Goal: Check status: Check status

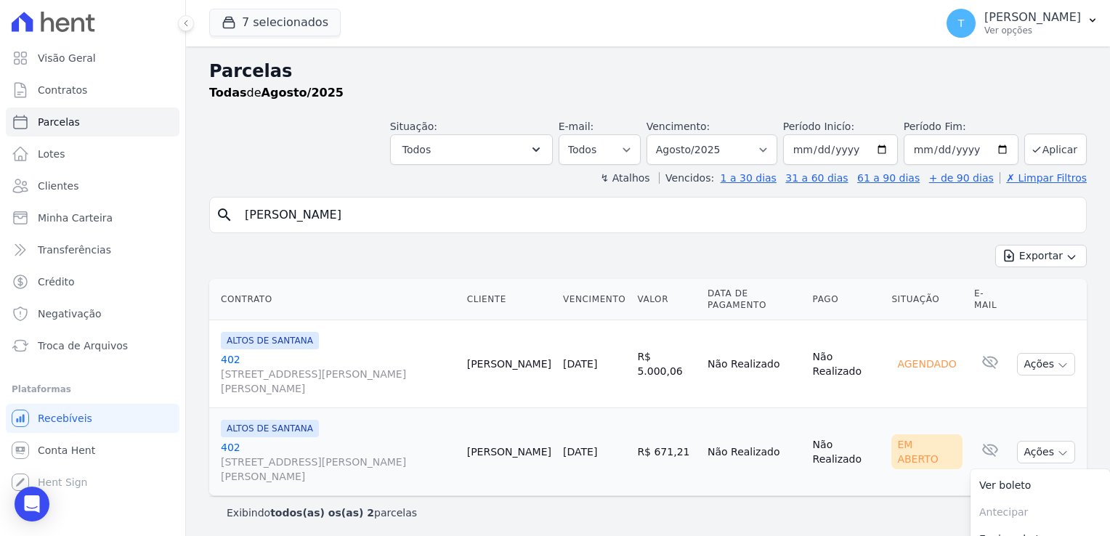
select select
drag, startPoint x: 410, startPoint y: 215, endPoint x: 236, endPoint y: 221, distance: 173.7
click at [236, 221] on input "RODRIGO FRANCISCO LEITE" at bounding box center [658, 215] width 844 height 29
paste input "Camila, bom dia! Tudo bem? Verifiquei que não há mais parcelas a vencer no dia …"
type input "Camila, bom dia! Tudo bem? Verifiquei que não há mais parcelas a vencer no dia …"
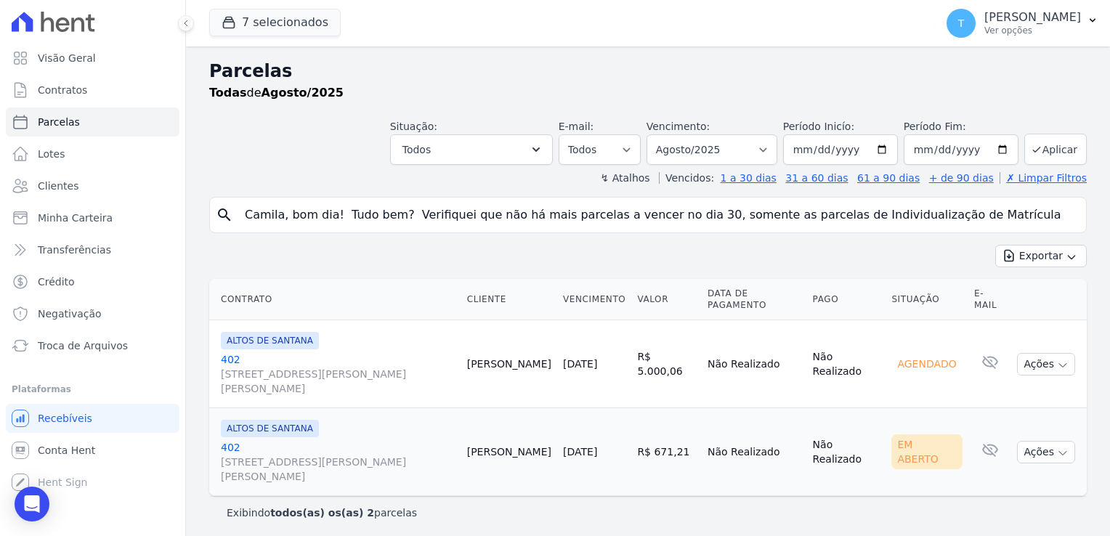
scroll to position [0, 351]
click at [1064, 216] on input "Camila, bom dia! Tudo bem? Verifiquei que não há mais parcelas a vencer no dia …" at bounding box center [658, 215] width 844 height 29
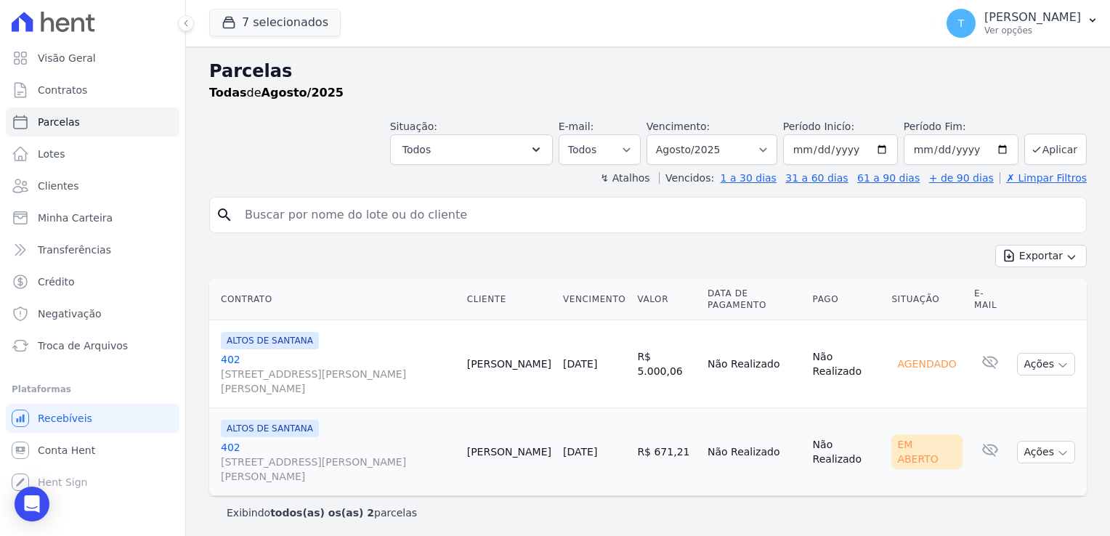
scroll to position [0, 0]
paste input "Carla Krassin Molina"
type input "Carla Krassin Molina"
select select
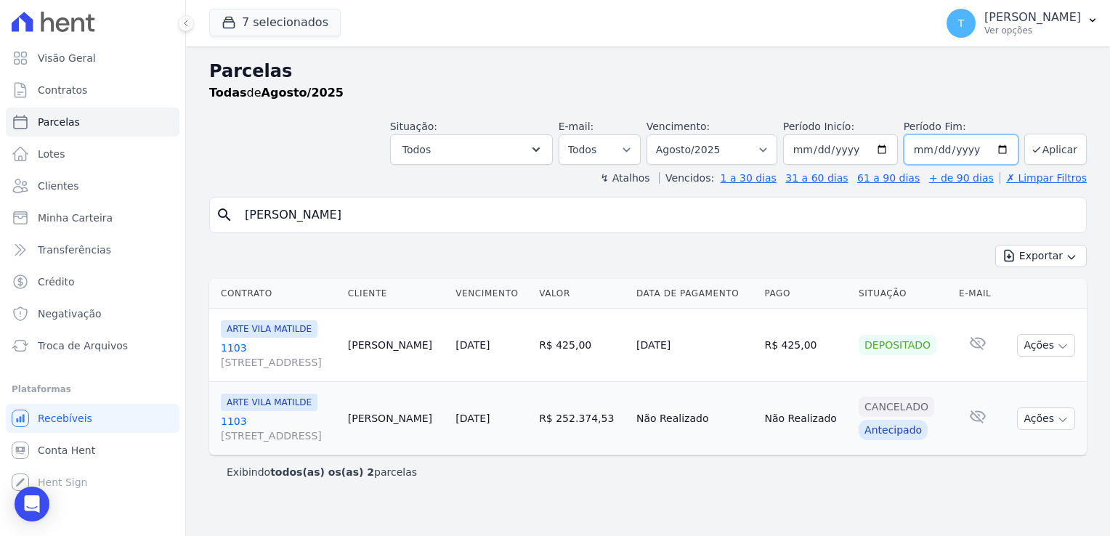
click at [1003, 150] on input "2025-08-31" at bounding box center [961, 149] width 115 height 31
type input "2025-12-30"
click at [1054, 153] on button "Aplicar" at bounding box center [1055, 149] width 62 height 31
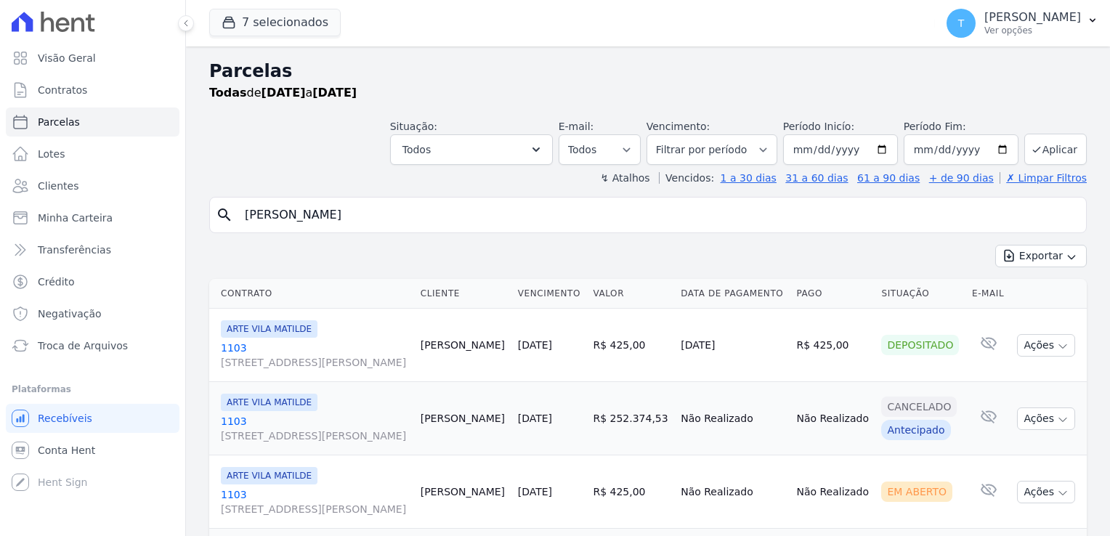
select select
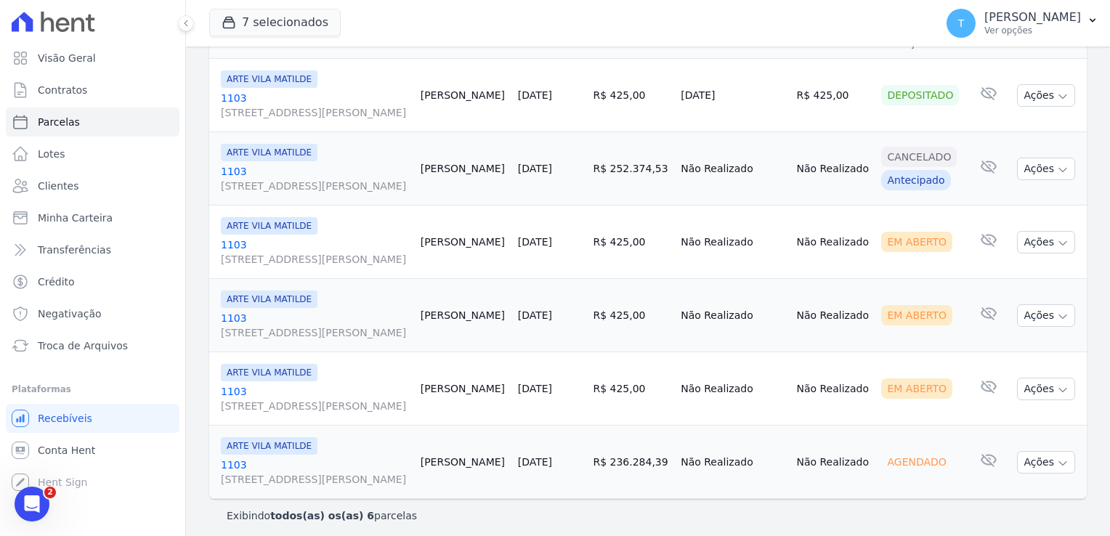
scroll to position [255, 0]
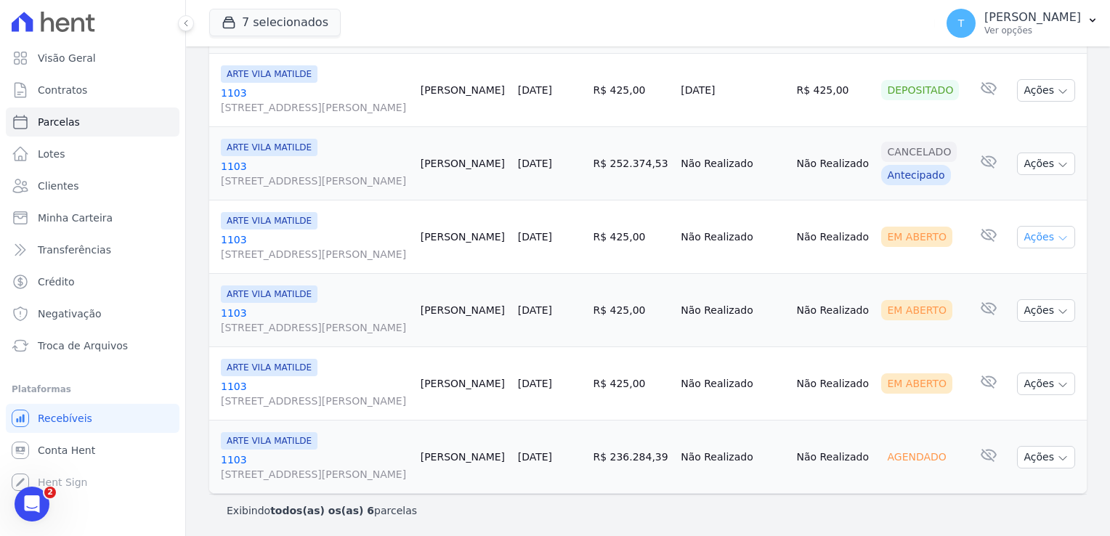
click at [1057, 240] on icon "button" at bounding box center [1063, 238] width 12 height 12
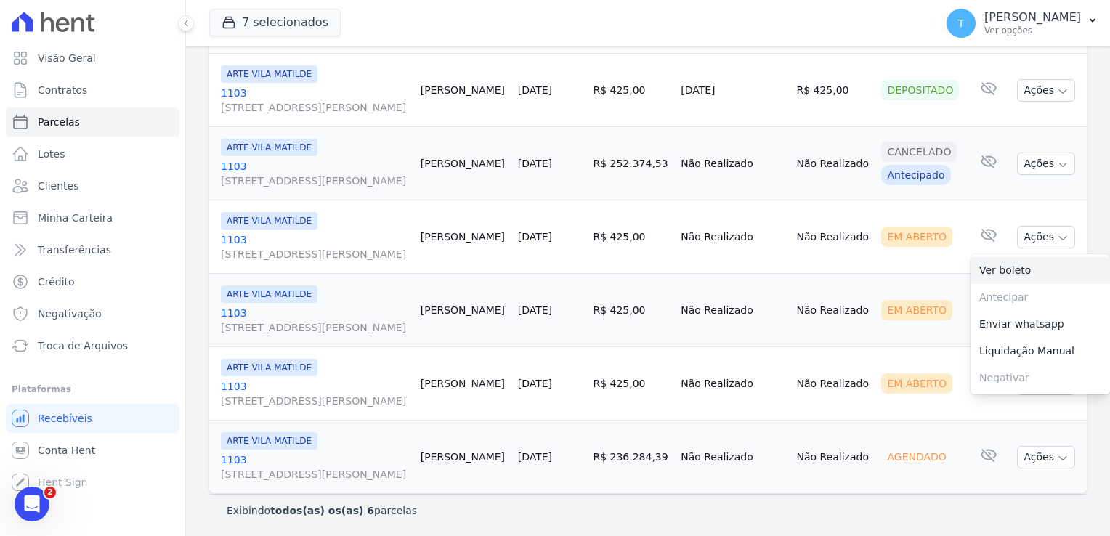
click at [1005, 275] on link "Ver boleto" at bounding box center [1040, 270] width 139 height 27
click at [831, 285] on td "Não Realizado" at bounding box center [832, 310] width 85 height 73
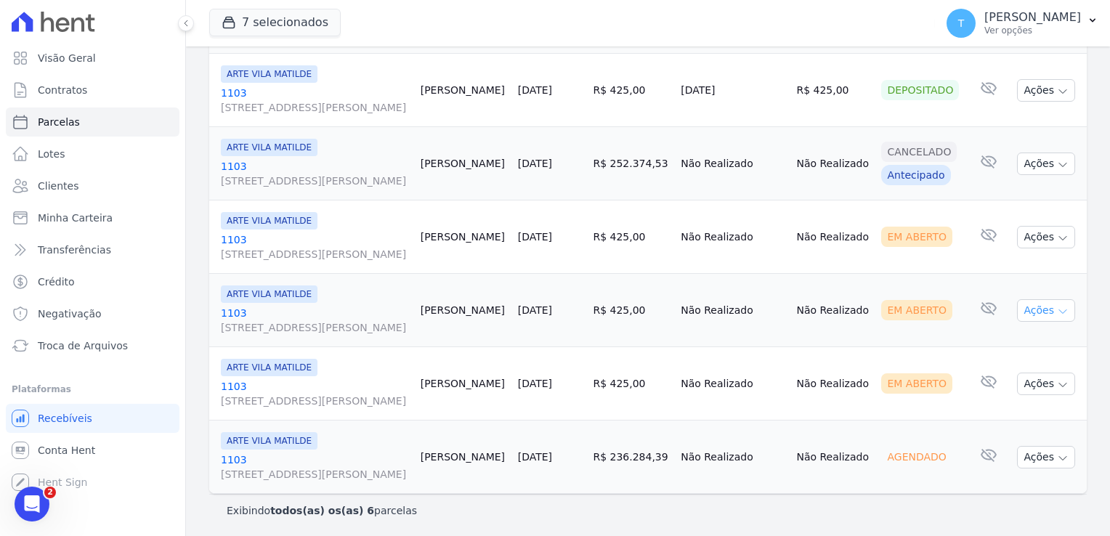
click at [1057, 315] on icon "button" at bounding box center [1063, 312] width 12 height 12
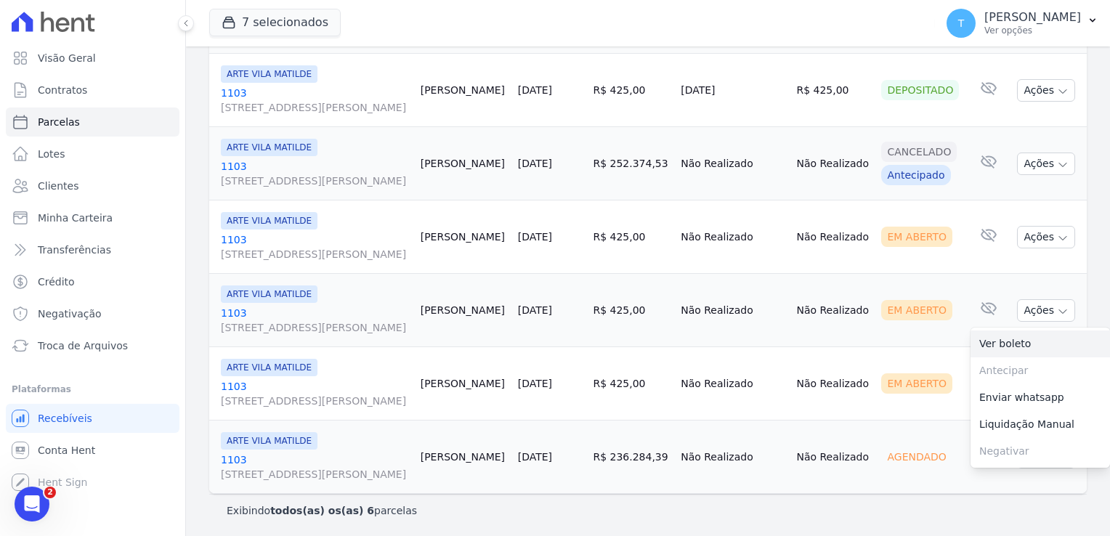
click at [1019, 341] on link "Ver boleto" at bounding box center [1040, 344] width 139 height 27
click at [804, 368] on td "Não Realizado" at bounding box center [832, 383] width 85 height 73
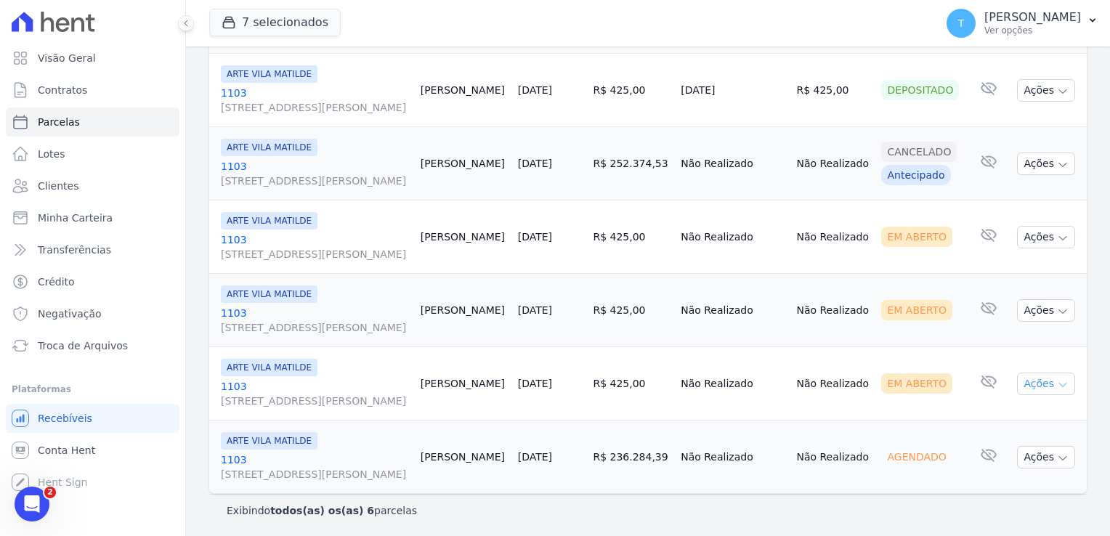
click at [1057, 384] on icon "button" at bounding box center [1063, 385] width 12 height 12
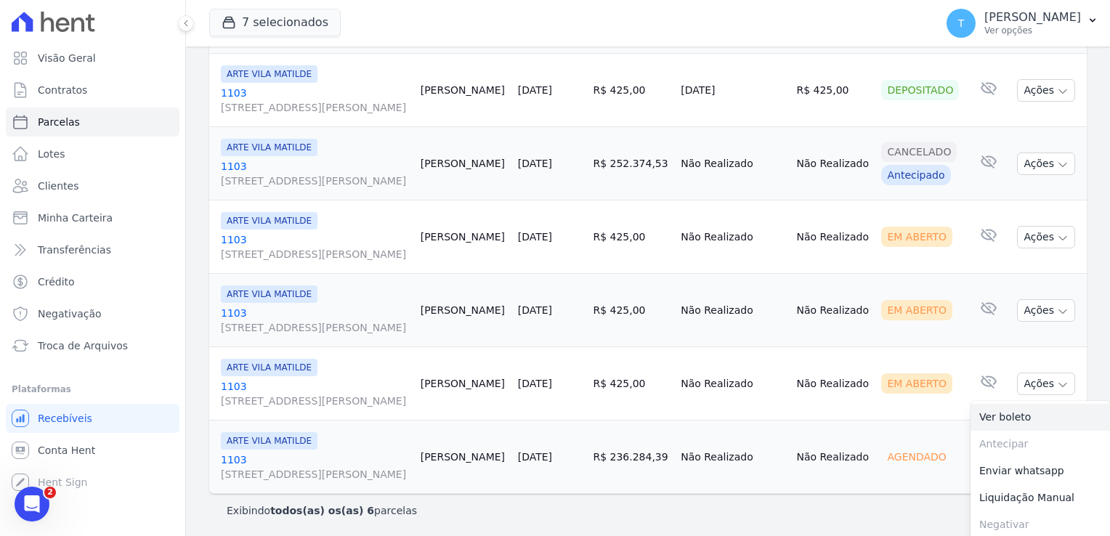
click at [1021, 409] on link "Ver boleto" at bounding box center [1040, 417] width 139 height 27
click at [834, 421] on td "Não Realizado" at bounding box center [832, 457] width 85 height 73
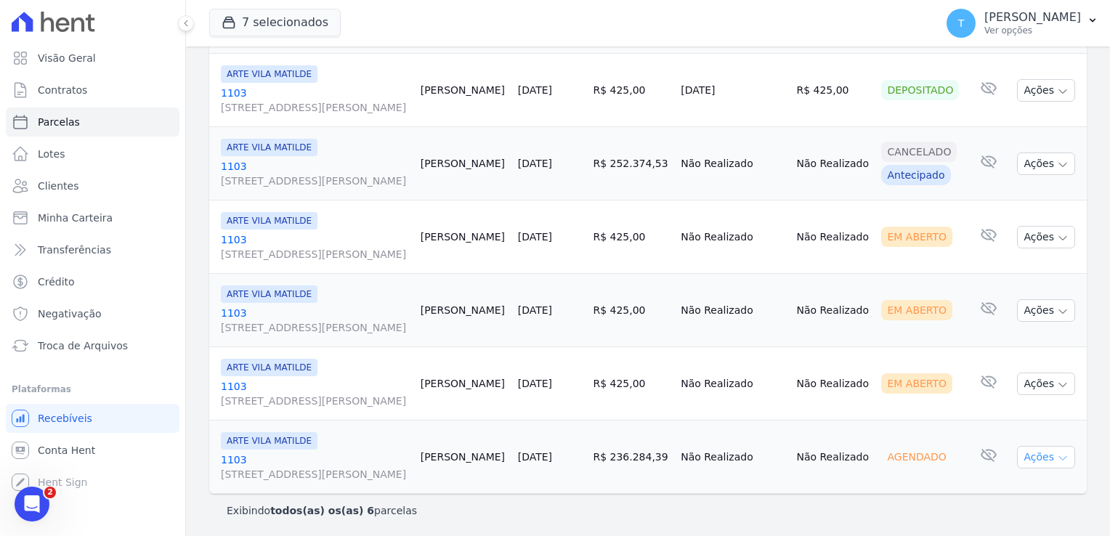
click at [1058, 452] on button "Ações" at bounding box center [1046, 457] width 58 height 23
click at [844, 488] on td "Não Realizado" at bounding box center [832, 457] width 85 height 73
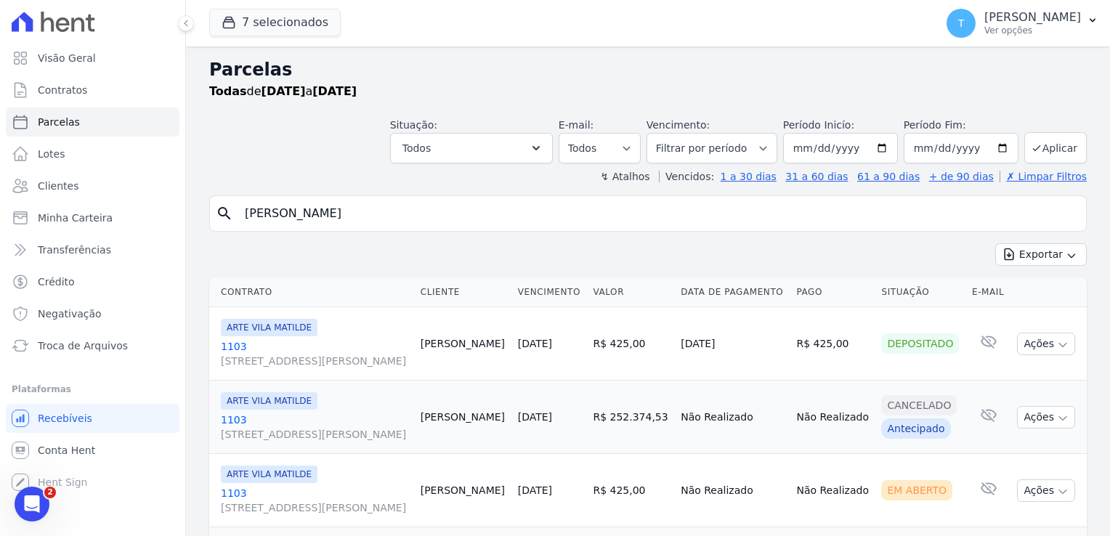
scroll to position [0, 0]
click at [99, 218] on span "Minha Carteira" at bounding box center [75, 218] width 75 height 15
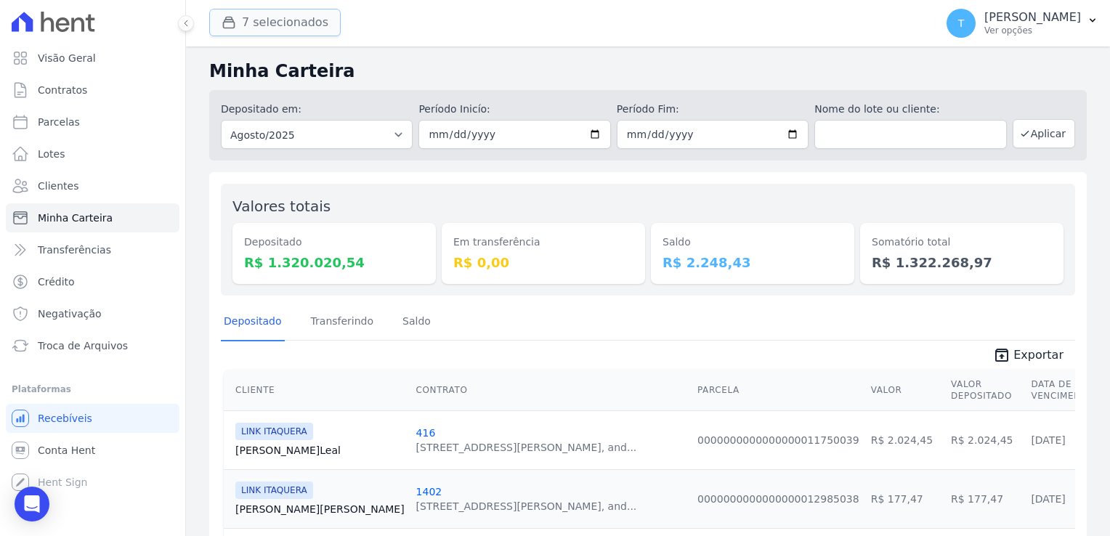
click at [273, 22] on button "7 selecionados" at bounding box center [274, 23] width 131 height 28
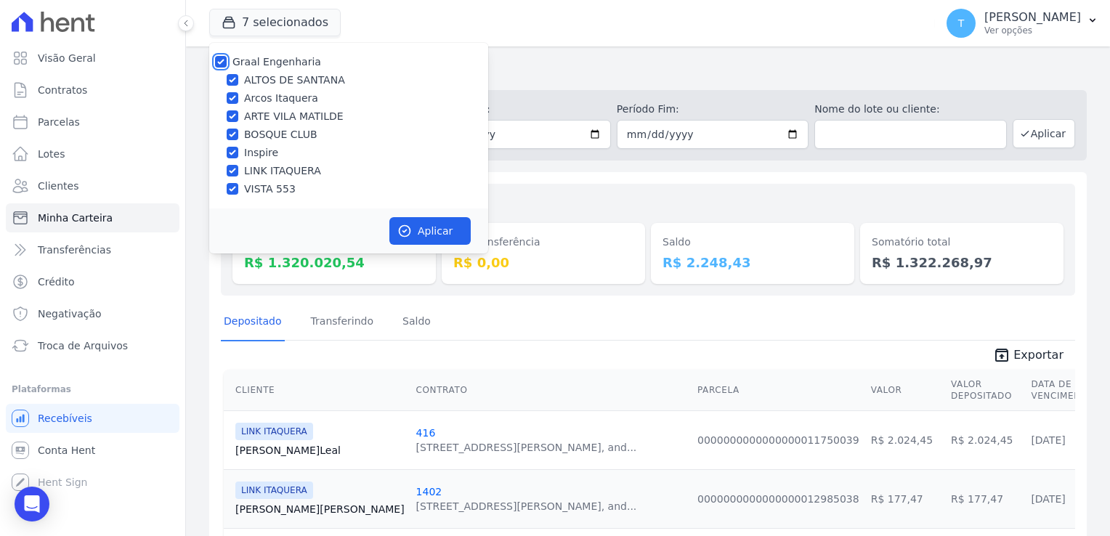
click at [219, 62] on input "Graal Engenharia" at bounding box center [221, 62] width 12 height 12
checkbox input "false"
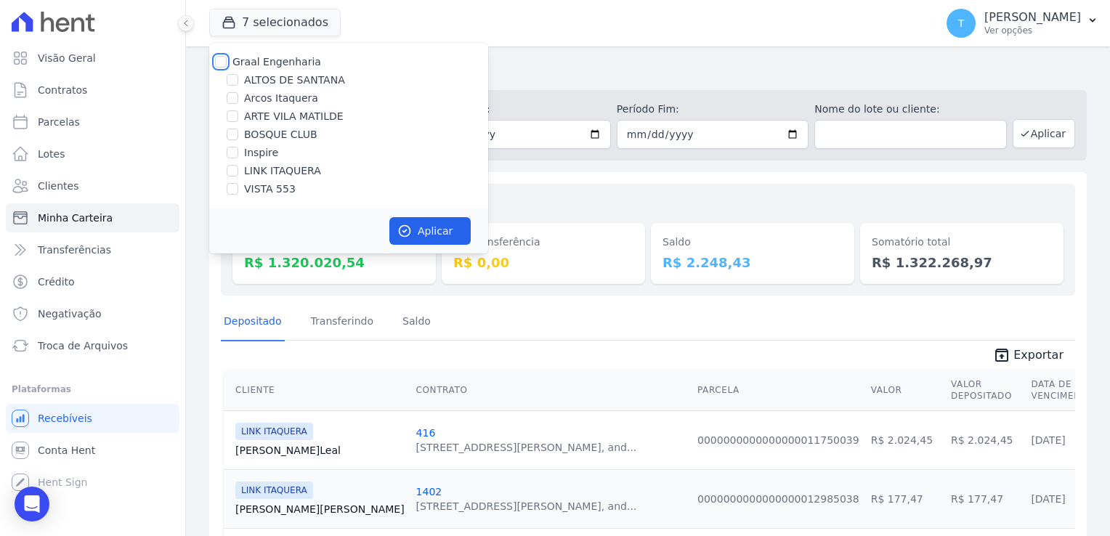
checkbox input "false"
click at [235, 170] on input "LINK ITAQUERA" at bounding box center [233, 171] width 12 height 12
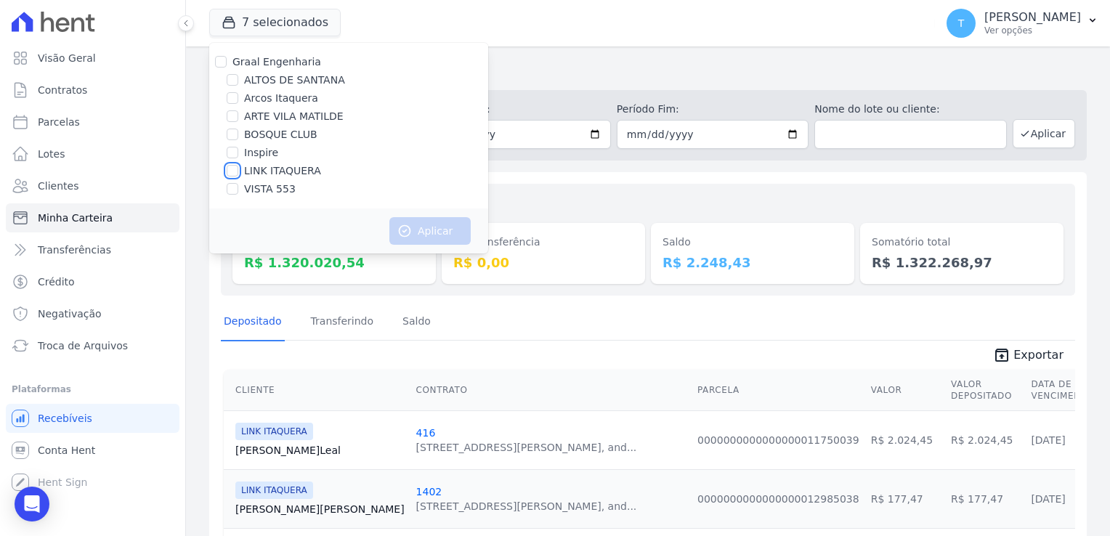
checkbox input "true"
click at [433, 225] on button "Aplicar" at bounding box center [429, 231] width 81 height 28
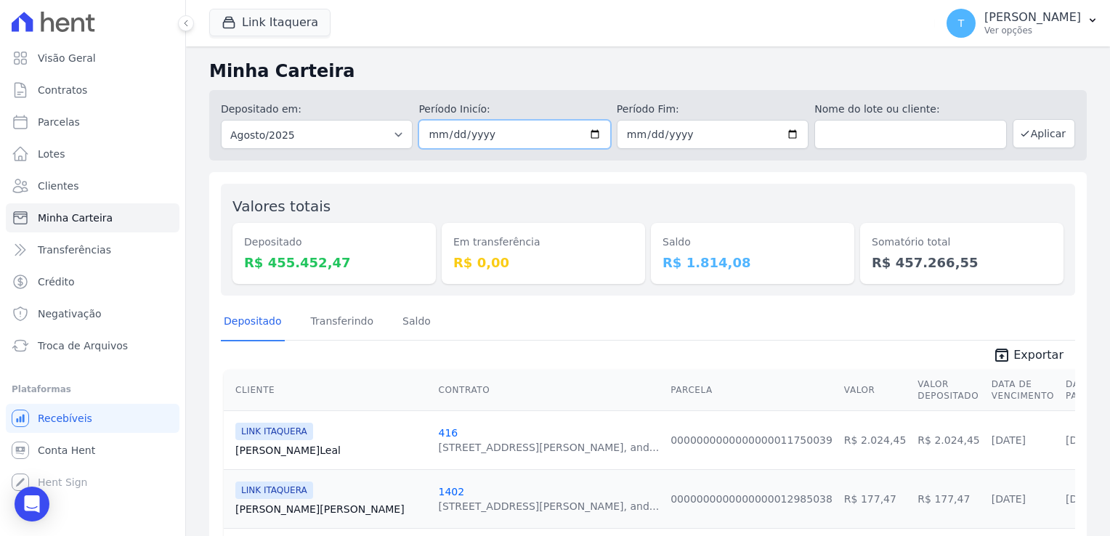
click at [593, 133] on input "2025-08-01" at bounding box center [514, 134] width 192 height 29
type input "2025-08-22"
click at [782, 134] on input "2025-08-31" at bounding box center [713, 134] width 192 height 29
type input "[DATE]"
click at [1037, 131] on button "Aplicar" at bounding box center [1044, 133] width 62 height 29
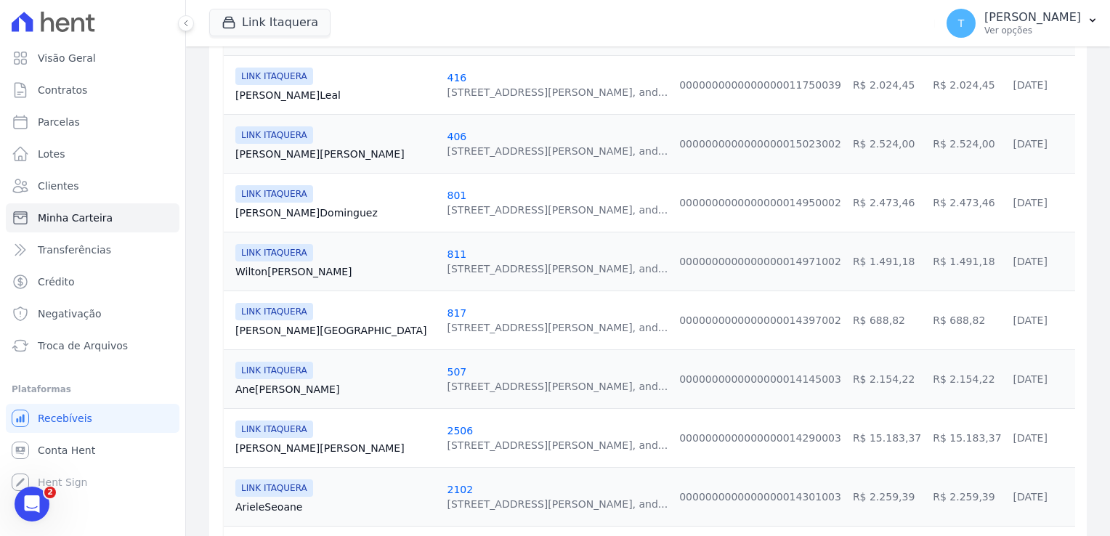
scroll to position [73, 0]
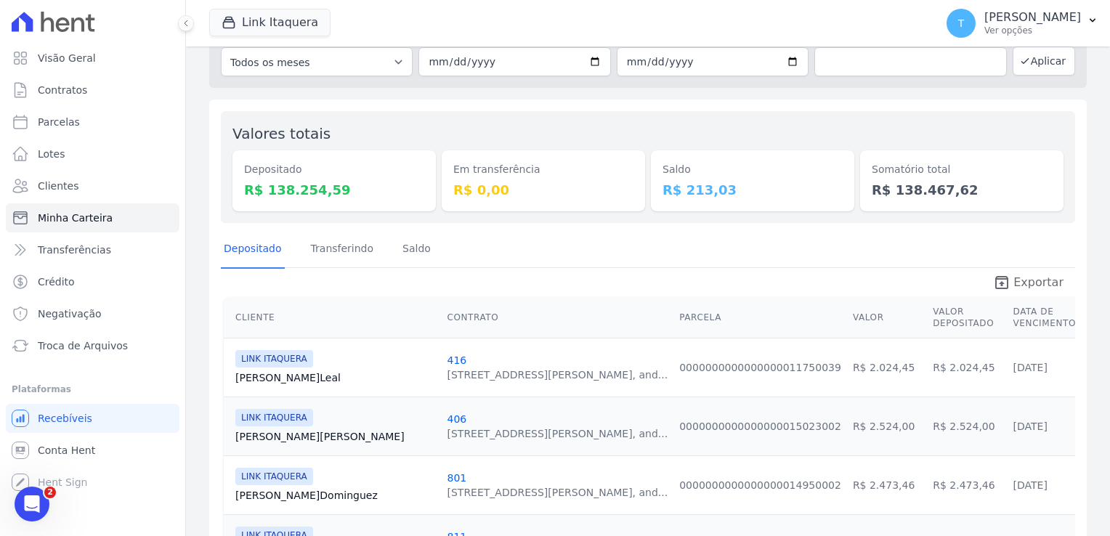
click at [1030, 277] on span "Exportar" at bounding box center [1038, 282] width 50 height 17
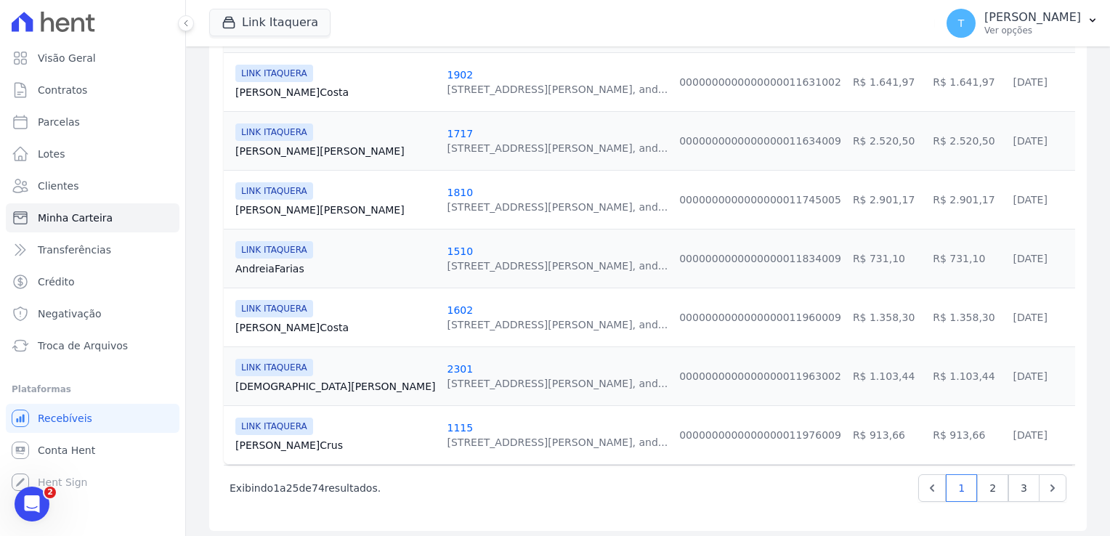
scroll to position [1418, 0]
click at [987, 480] on link "2" at bounding box center [992, 488] width 31 height 28
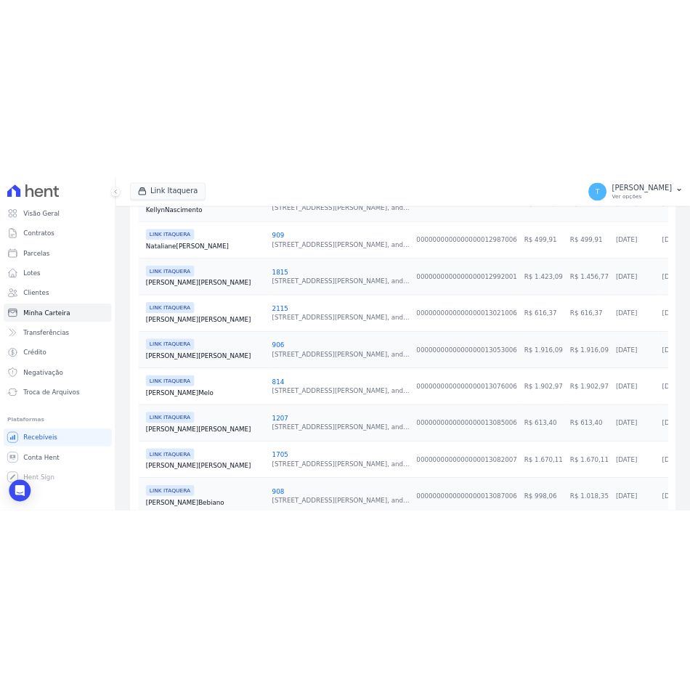
scroll to position [1162, 0]
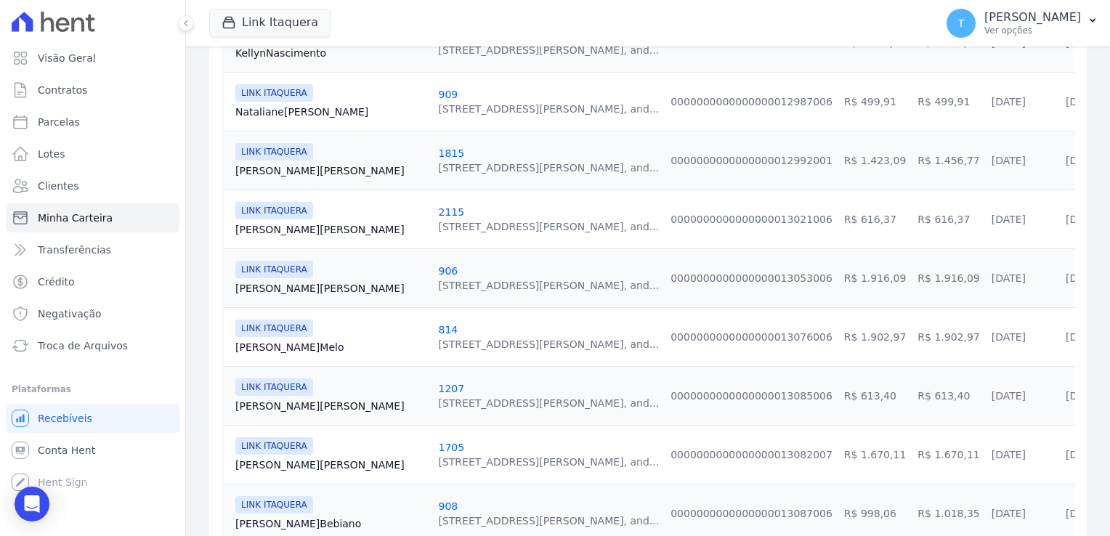
click at [271, 167] on link "Patricia Oliveira" at bounding box center [330, 170] width 191 height 15
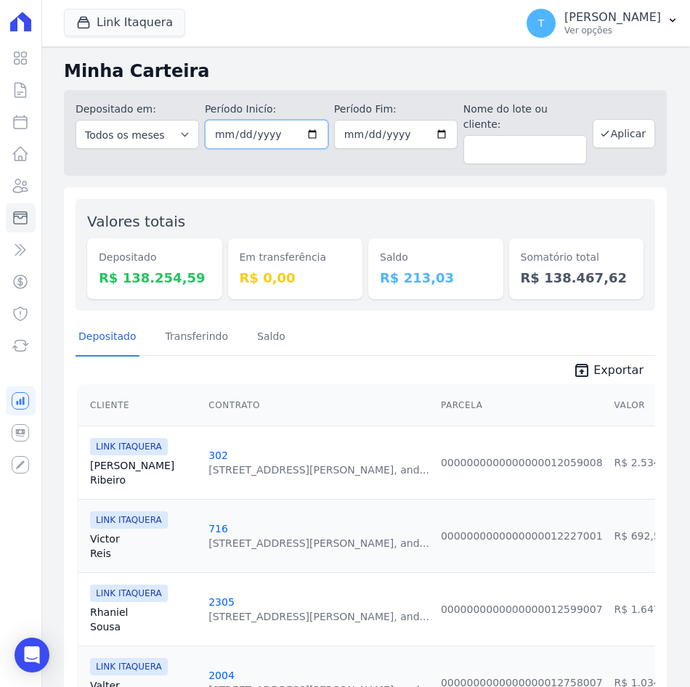
click at [311, 137] on input "2025-08-22" at bounding box center [267, 134] width 124 height 29
type input "[DATE]"
click at [626, 139] on button "Aplicar" at bounding box center [624, 133] width 62 height 29
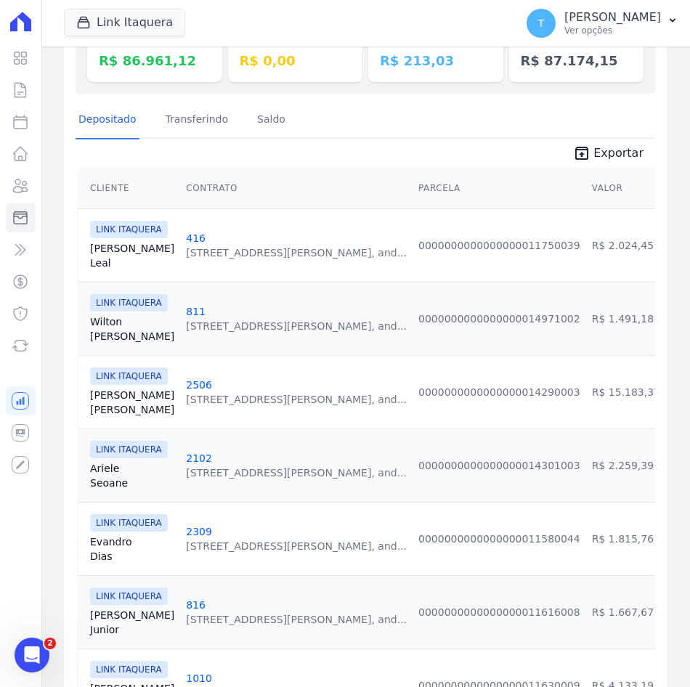
scroll to position [218, 0]
click at [102, 314] on link "[PERSON_NAME]" at bounding box center [132, 328] width 84 height 29
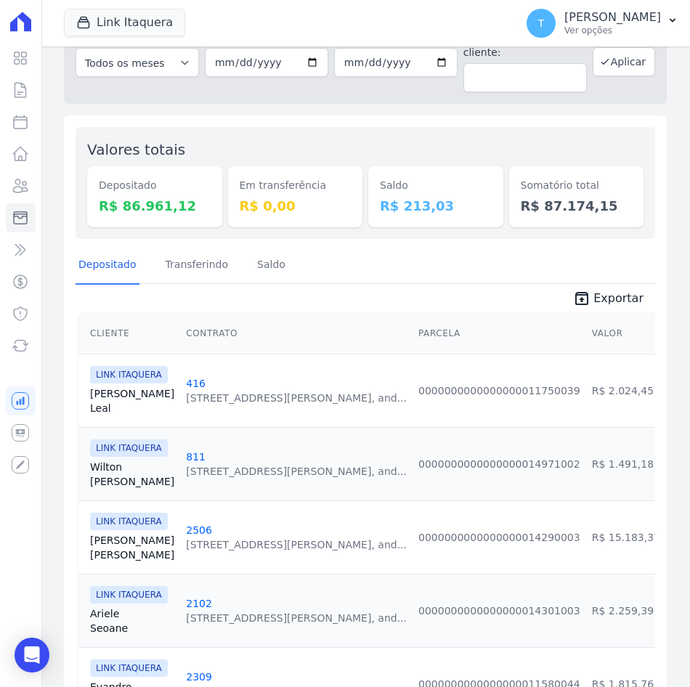
scroll to position [73, 0]
click at [129, 533] on link "[PERSON_NAME]" at bounding box center [132, 547] width 84 height 29
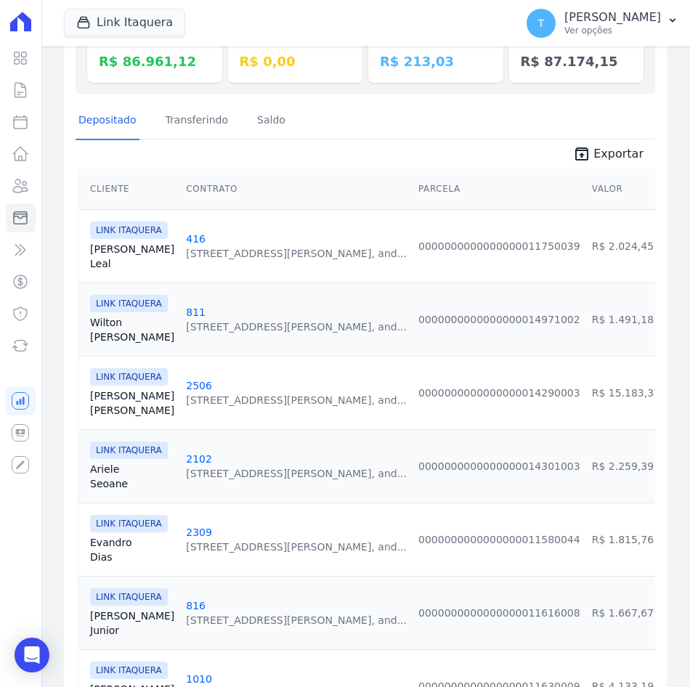
scroll to position [218, 0]
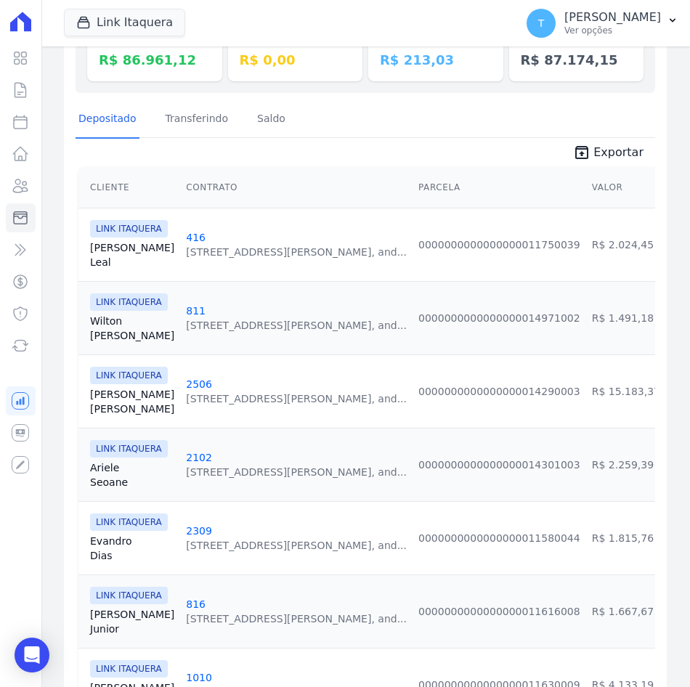
click at [111, 461] on link "[PERSON_NAME][GEOGRAPHIC_DATA]" at bounding box center [132, 475] width 84 height 29
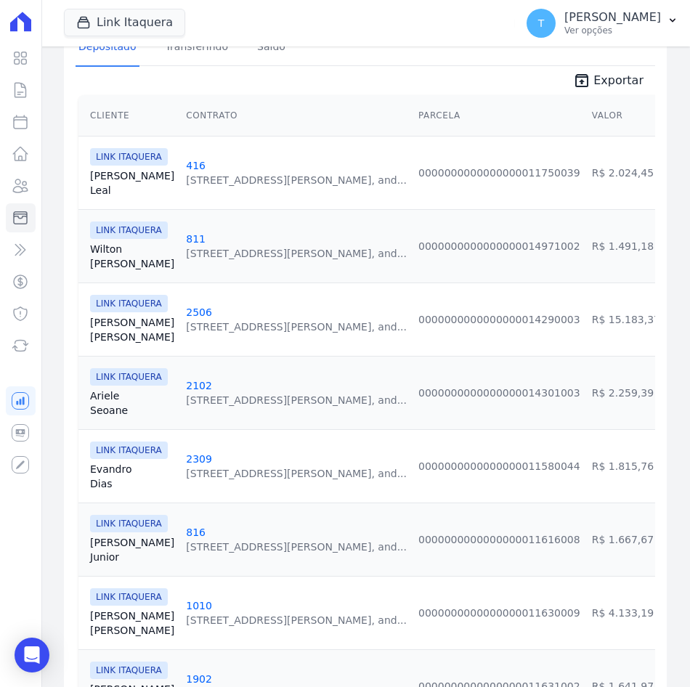
scroll to position [291, 0]
click at [105, 461] on link "[PERSON_NAME]" at bounding box center [132, 475] width 84 height 29
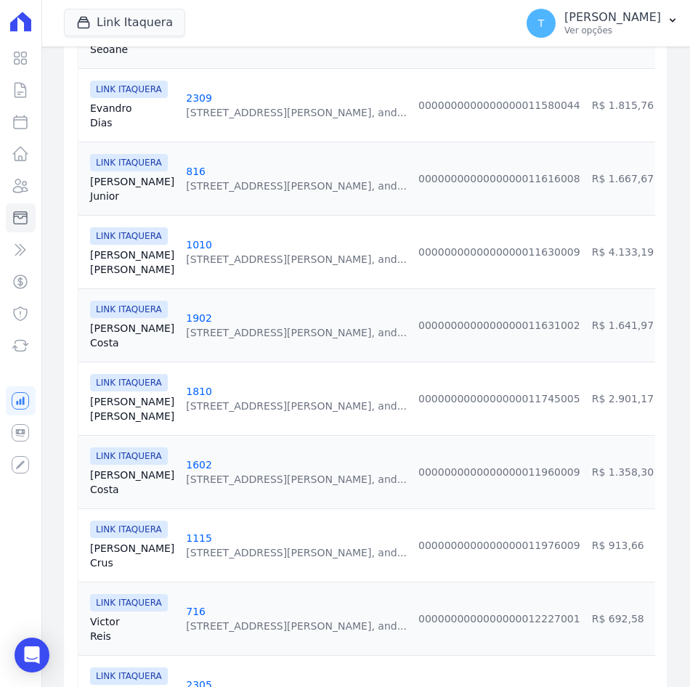
scroll to position [654, 0]
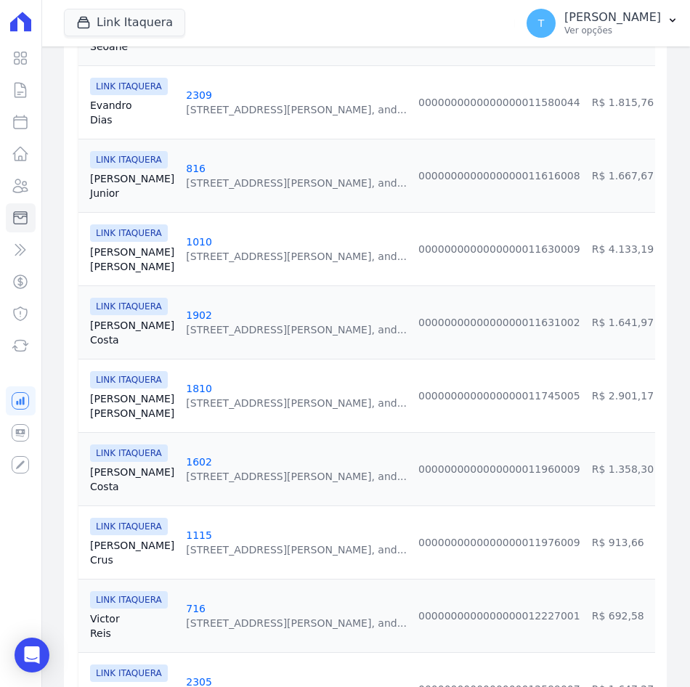
click at [109, 171] on link "[PERSON_NAME] Junior" at bounding box center [132, 185] width 84 height 29
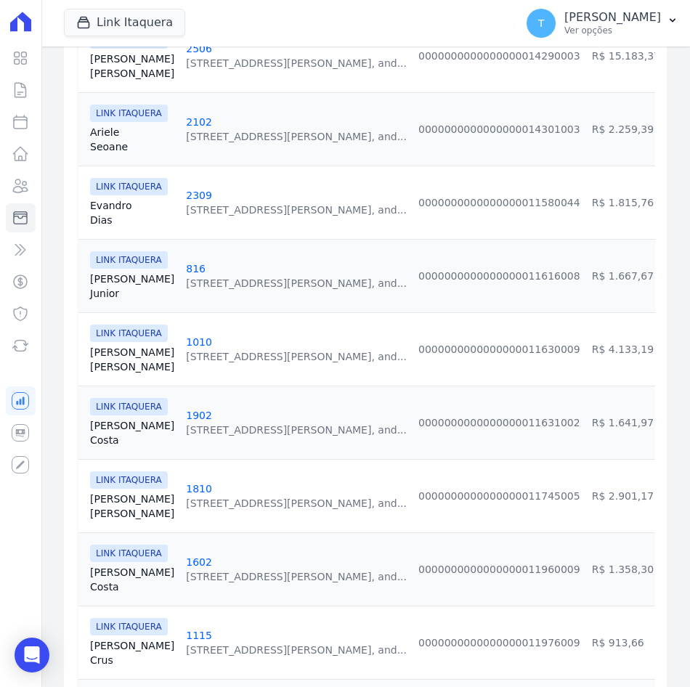
scroll to position [581, 0]
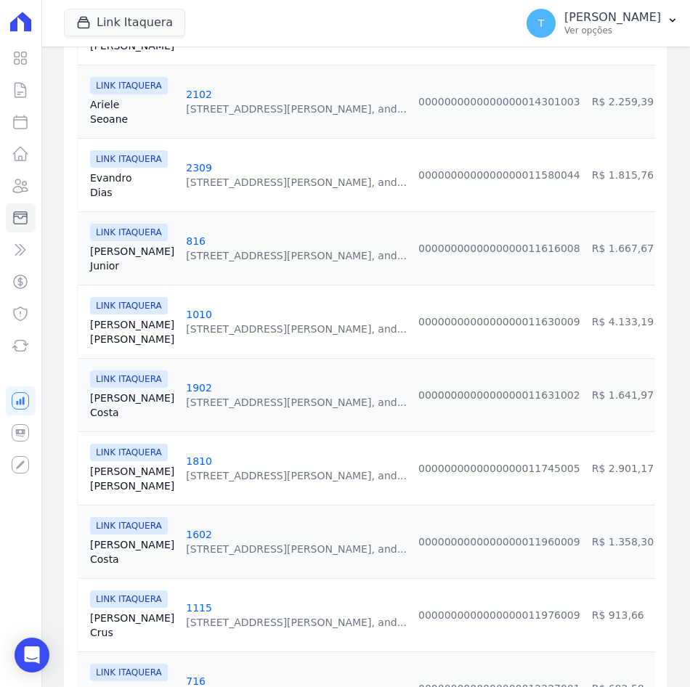
click at [105, 317] on link "[PERSON_NAME] [PERSON_NAME]" at bounding box center [132, 331] width 84 height 29
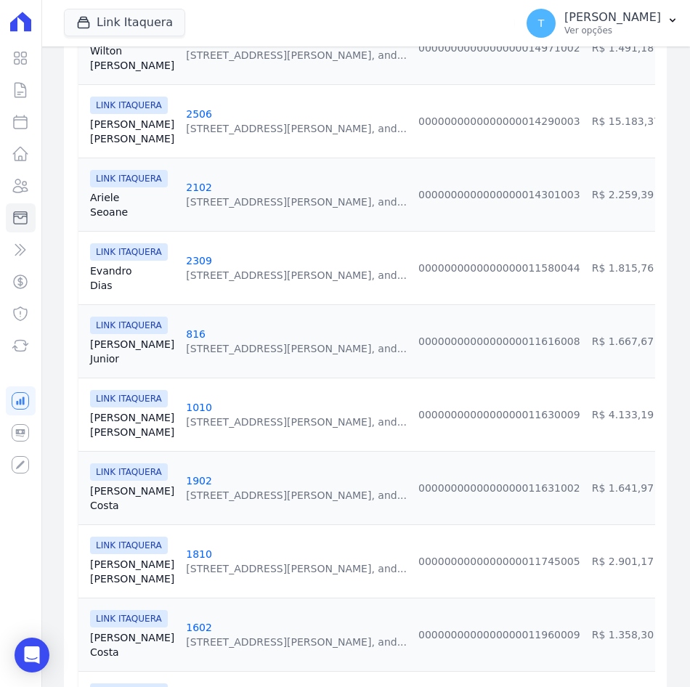
scroll to position [509, 0]
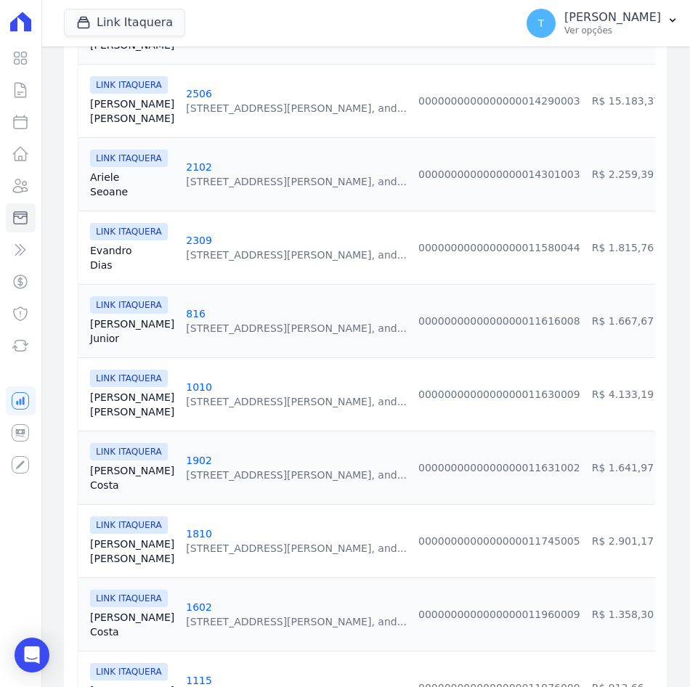
click at [108, 466] on link "[PERSON_NAME][GEOGRAPHIC_DATA]" at bounding box center [132, 477] width 84 height 29
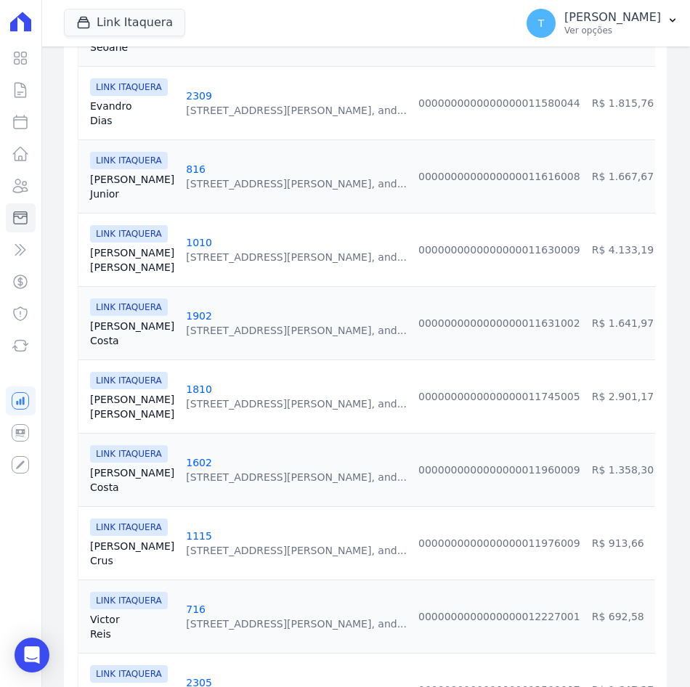
scroll to position [654, 0]
click at [102, 392] on link "[PERSON_NAME]" at bounding box center [132, 406] width 84 height 29
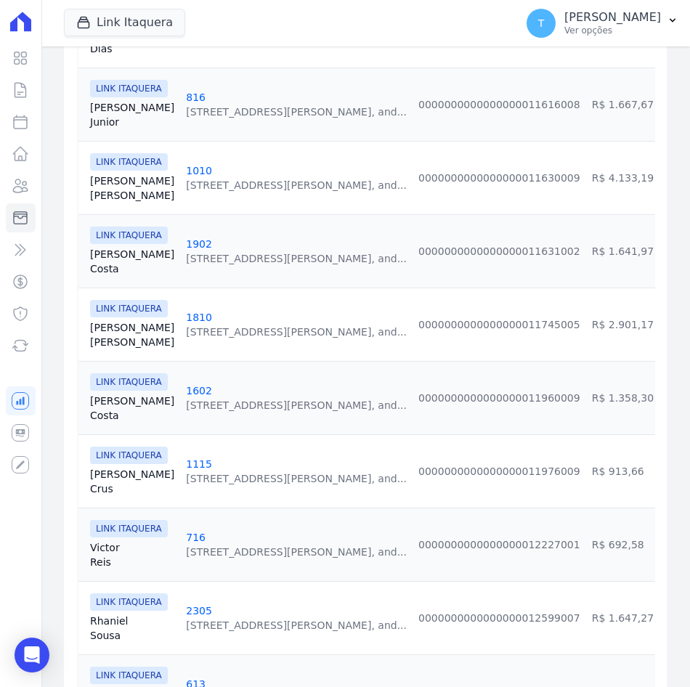
scroll to position [726, 0]
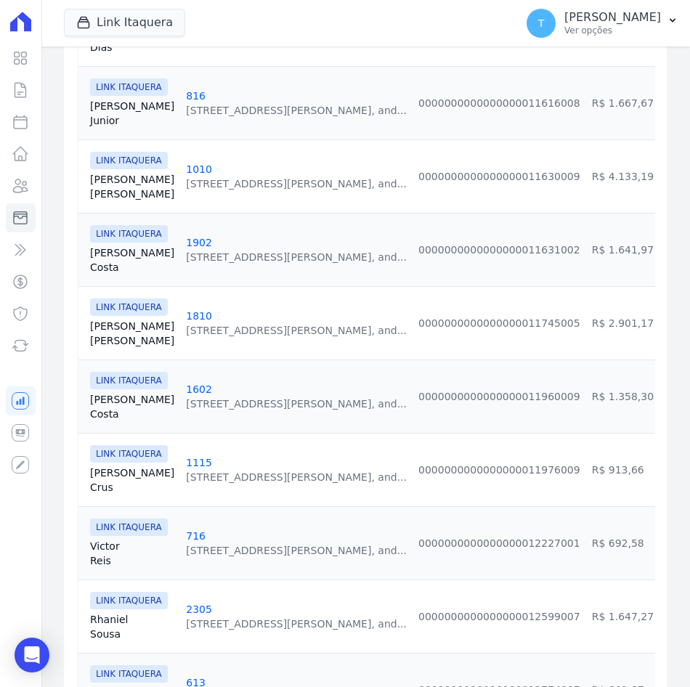
click at [99, 392] on link "[PERSON_NAME][GEOGRAPHIC_DATA]" at bounding box center [132, 406] width 84 height 29
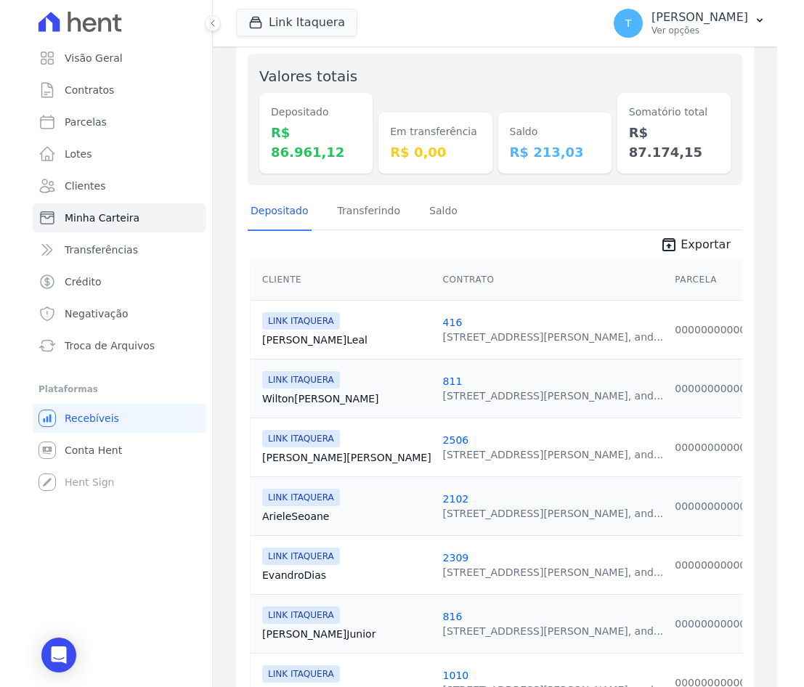
scroll to position [161, 0]
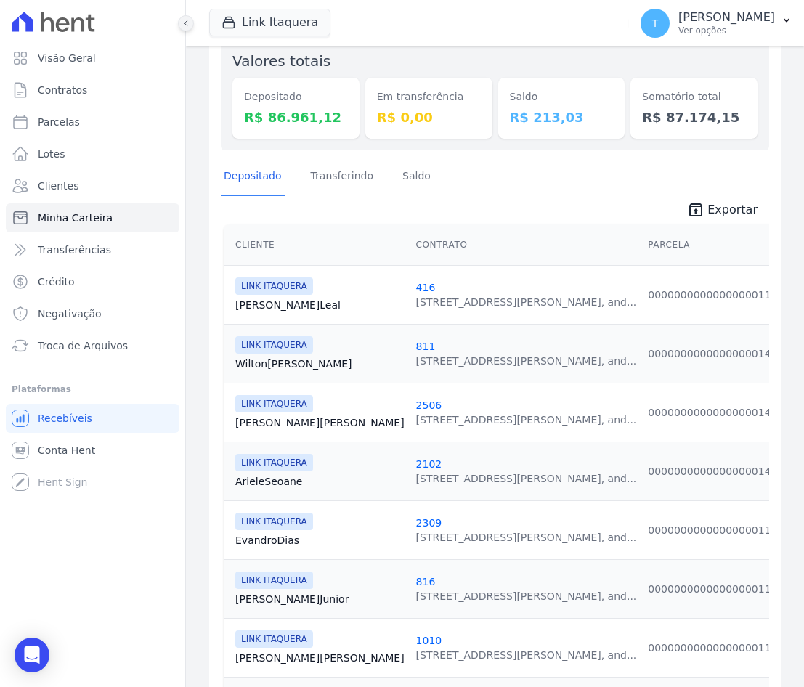
click at [184, 18] on button at bounding box center [186, 23] width 16 height 16
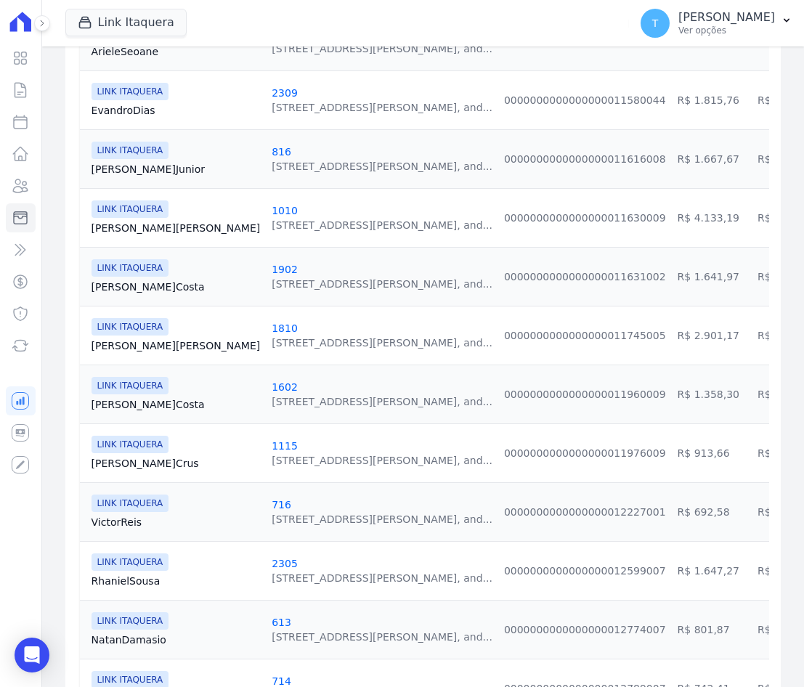
scroll to position [581, 0]
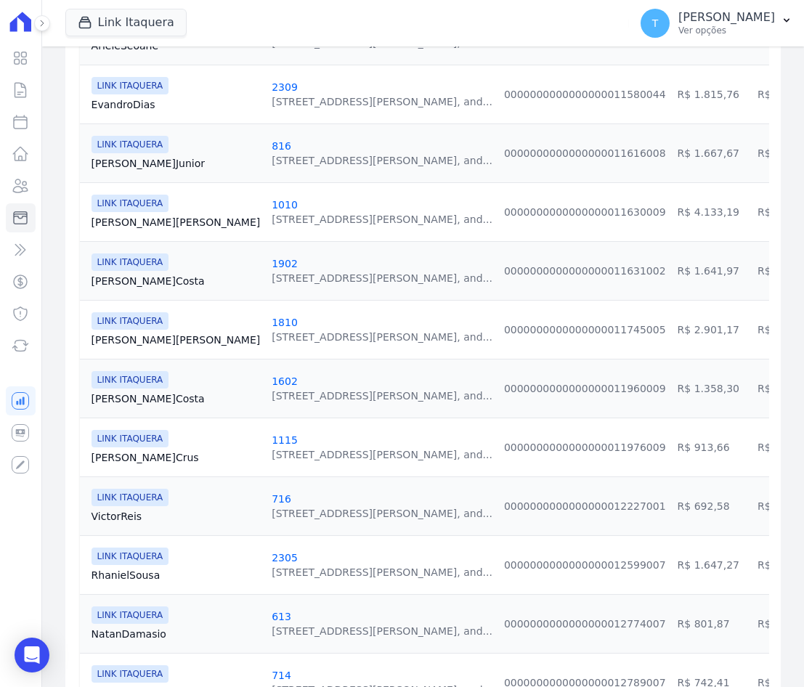
click at [123, 511] on link "[PERSON_NAME]" at bounding box center [176, 516] width 169 height 15
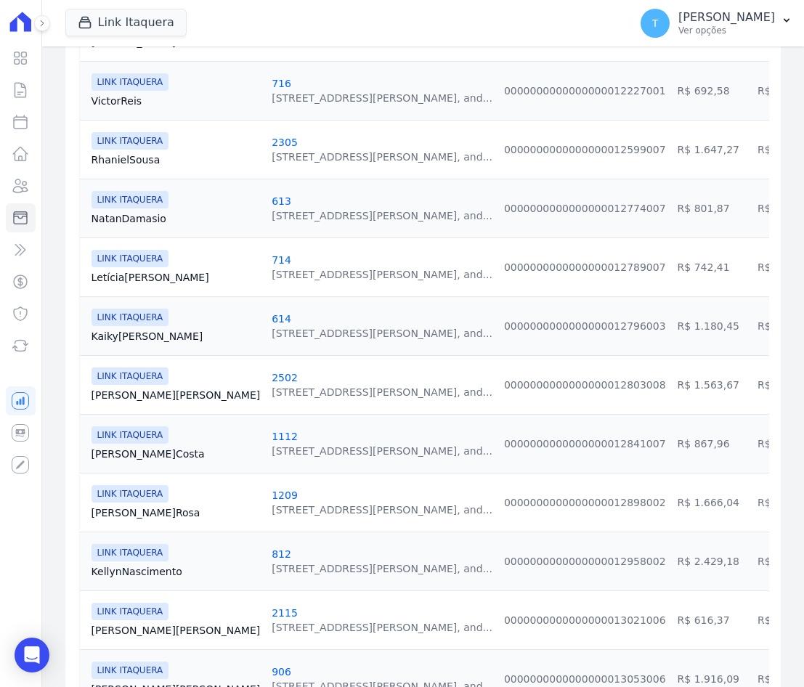
scroll to position [993, 0]
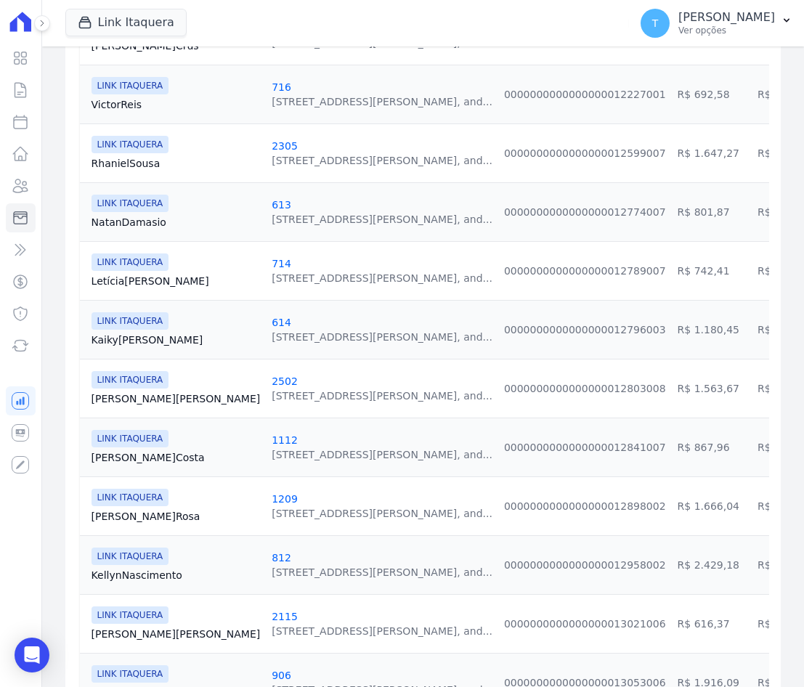
click at [117, 271] on div "LINK ITAQUERA [GEOGRAPHIC_DATA][PERSON_NAME]" at bounding box center [176, 271] width 169 height 35
click at [118, 266] on span "LINK ITAQUERA" at bounding box center [131, 262] width 78 height 17
click at [184, 277] on link "[PERSON_NAME]" at bounding box center [176, 281] width 169 height 15
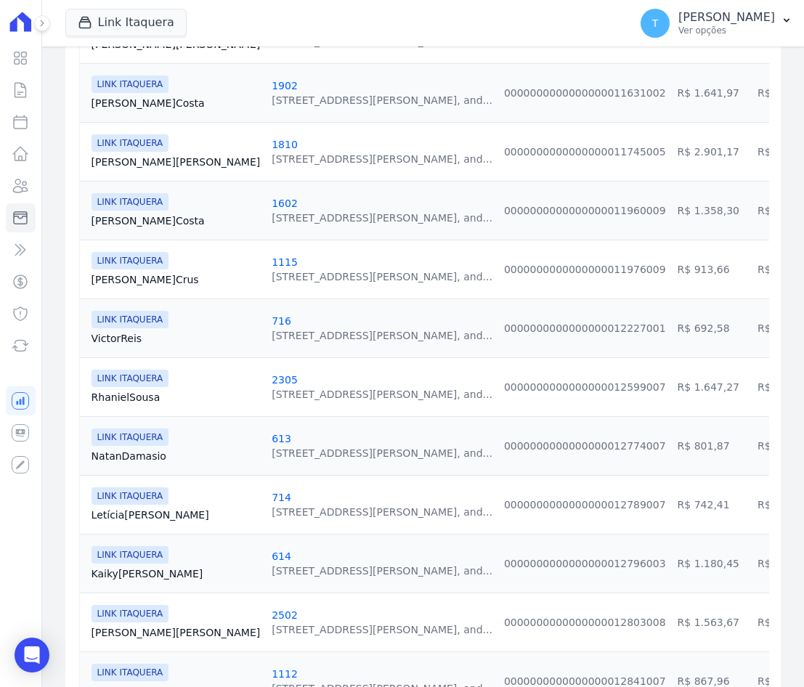
scroll to position [799, 0]
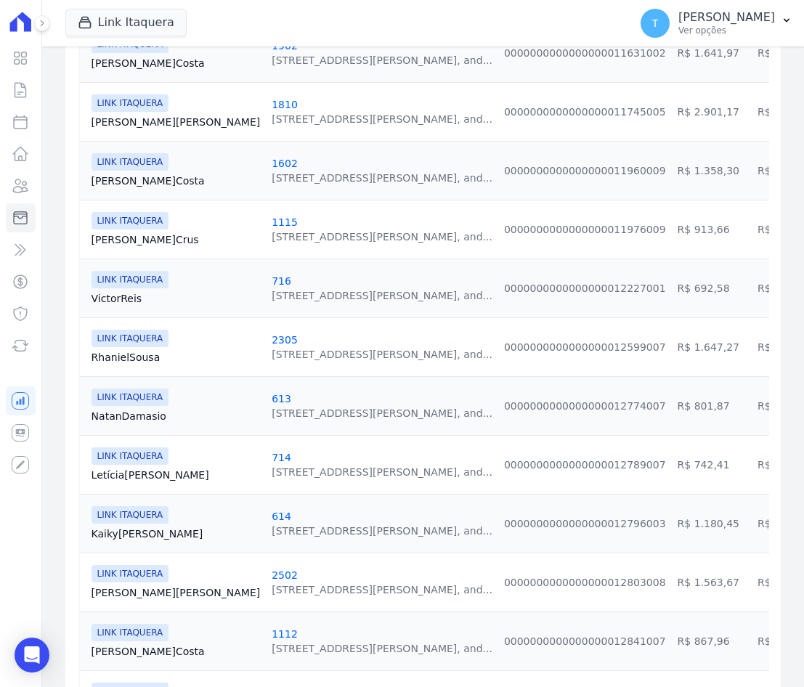
click at [124, 530] on link "Kaiky [PERSON_NAME]" at bounding box center [176, 534] width 169 height 15
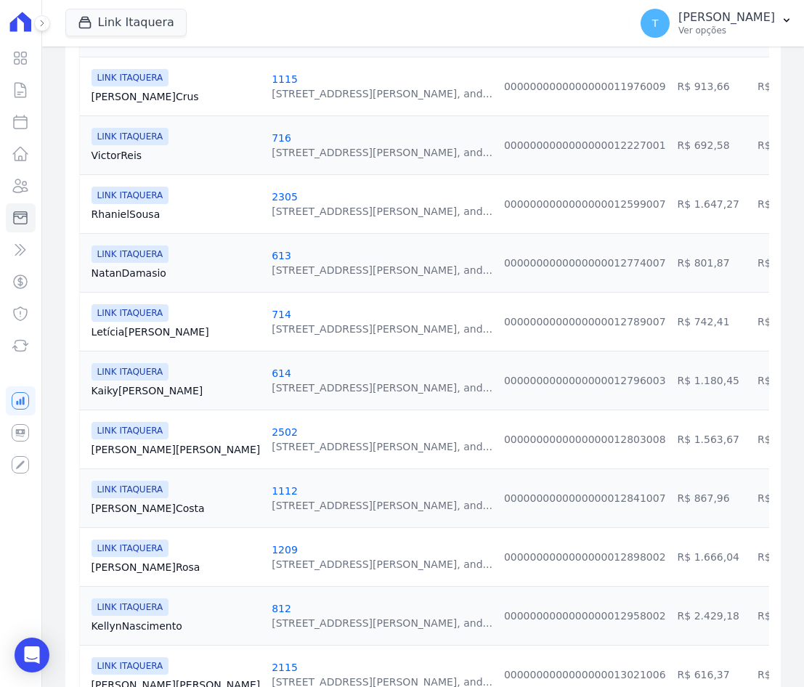
scroll to position [944, 0]
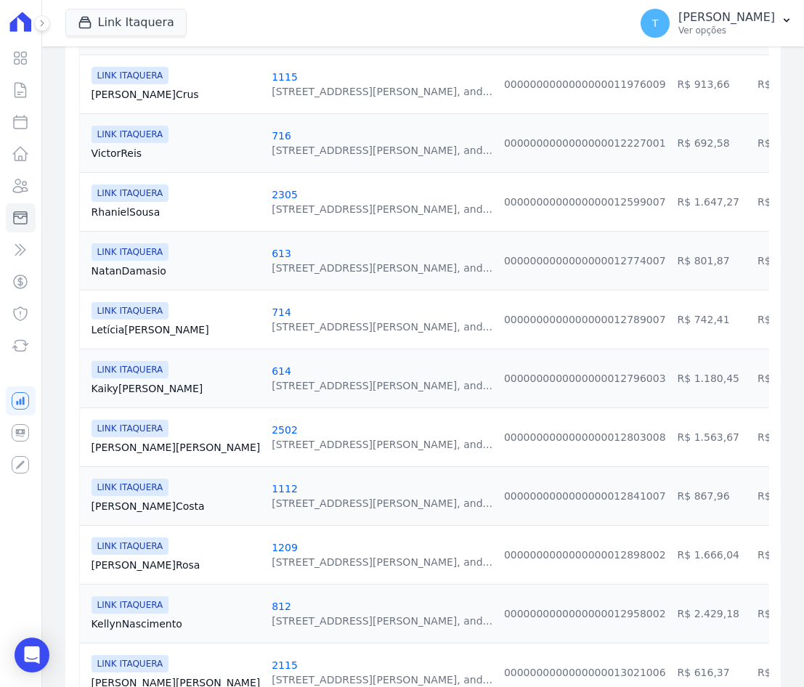
click at [272, 430] on link "2502" at bounding box center [285, 430] width 26 height 12
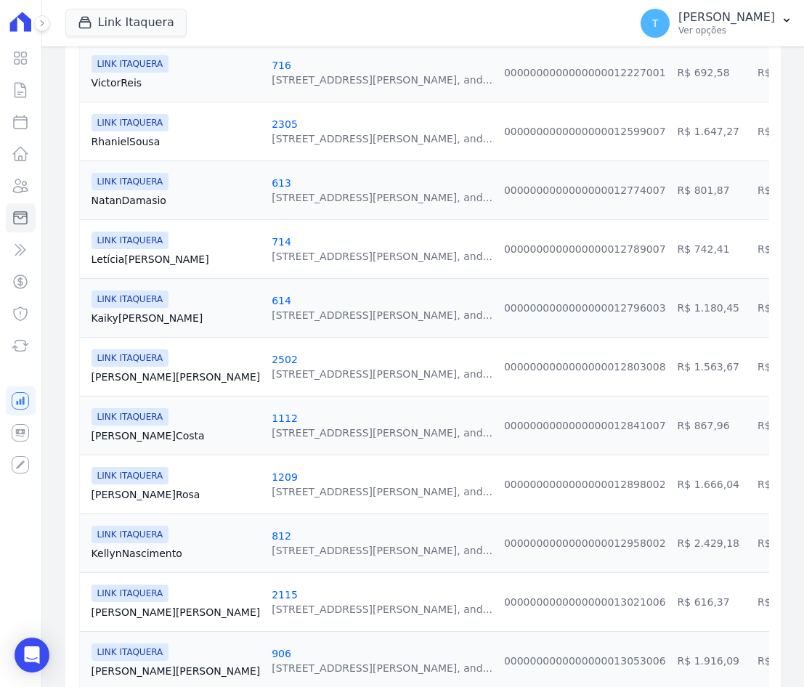
scroll to position [1017, 0]
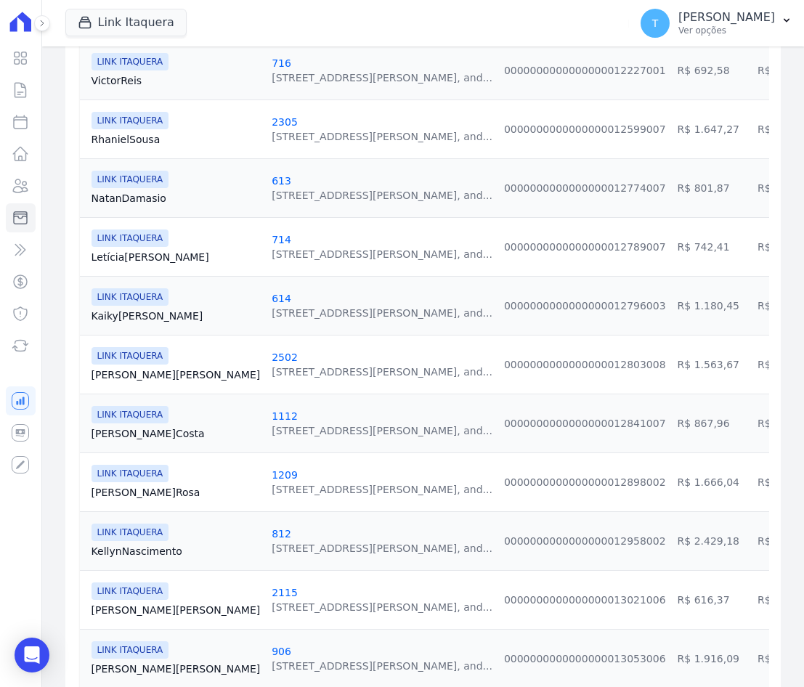
click at [272, 417] on link "1112" at bounding box center [285, 416] width 26 height 12
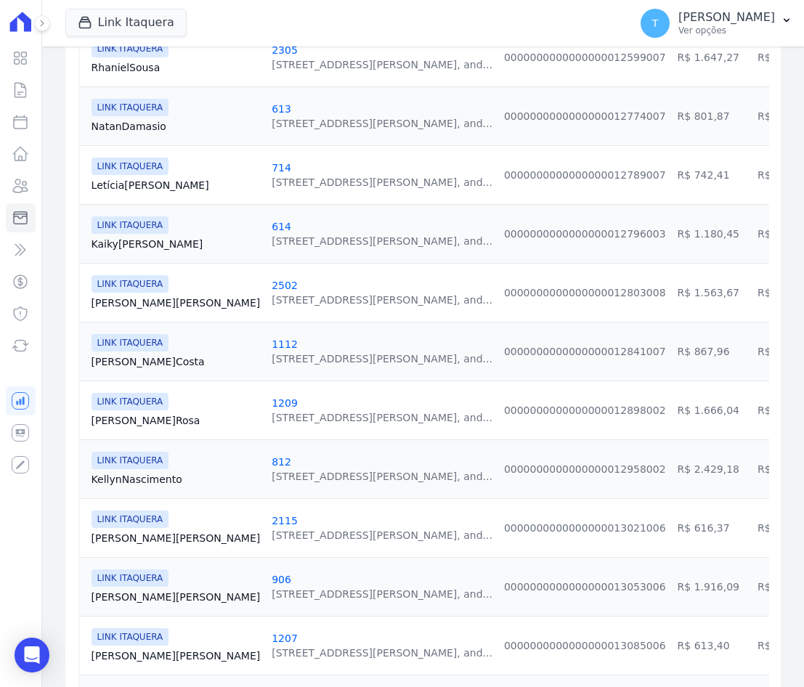
scroll to position [1090, 0]
click at [163, 416] on link "[PERSON_NAME]" at bounding box center [176, 420] width 169 height 15
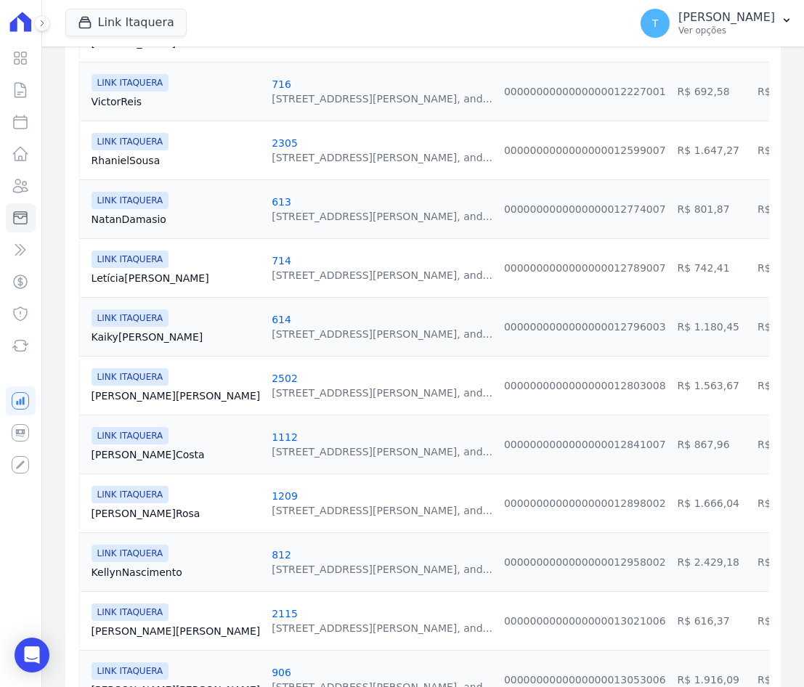
scroll to position [1017, 0]
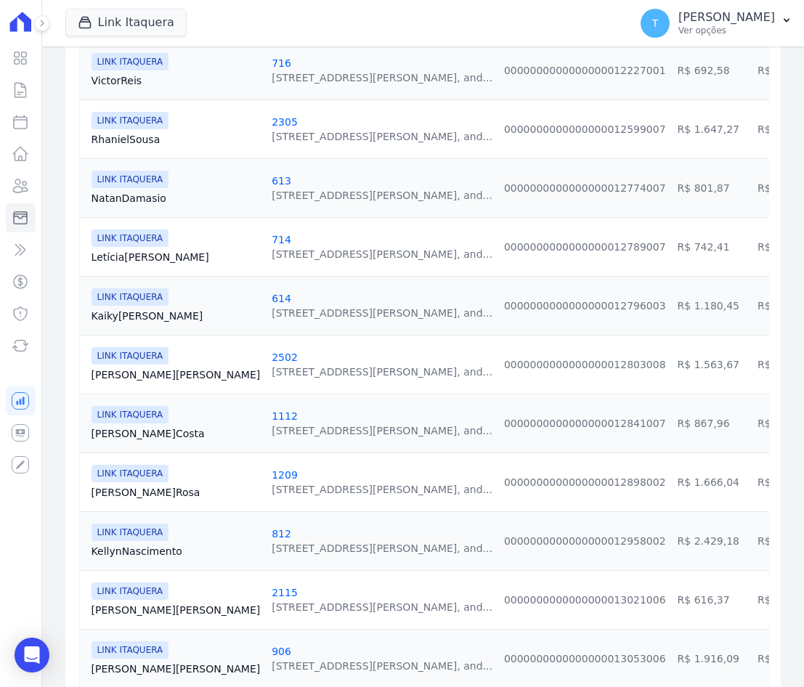
click at [122, 544] on link "[PERSON_NAME]" at bounding box center [176, 551] width 169 height 15
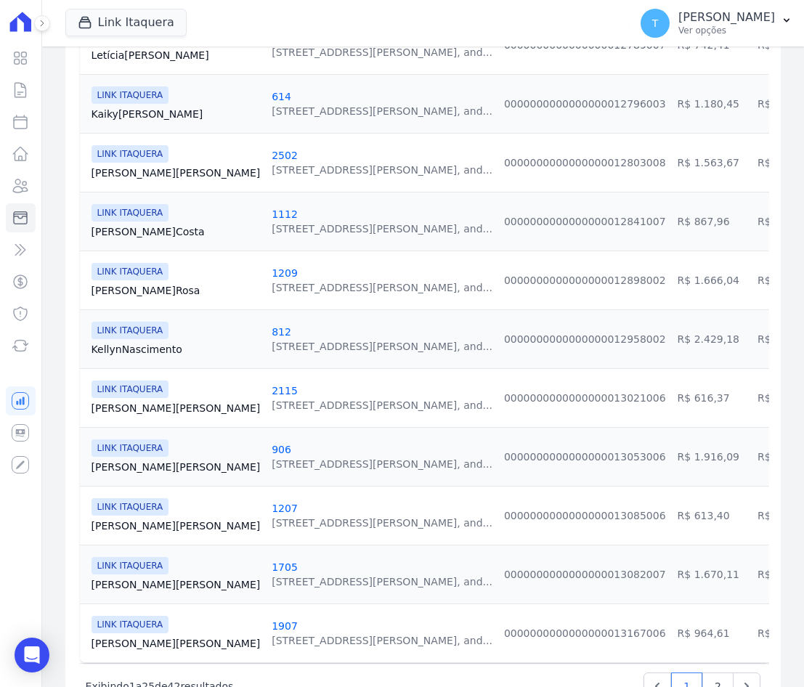
scroll to position [1235, 0]
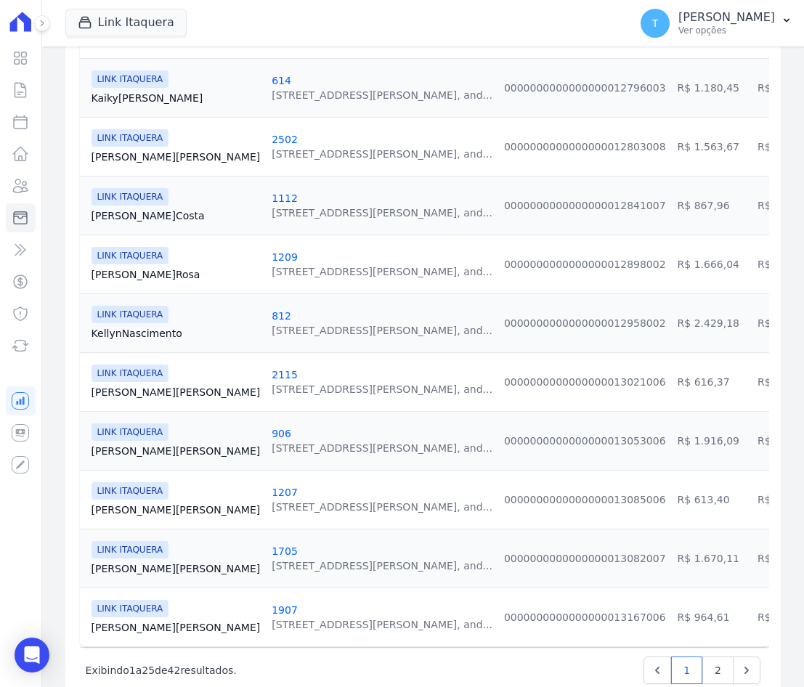
click at [272, 375] on link "2115" at bounding box center [285, 375] width 26 height 12
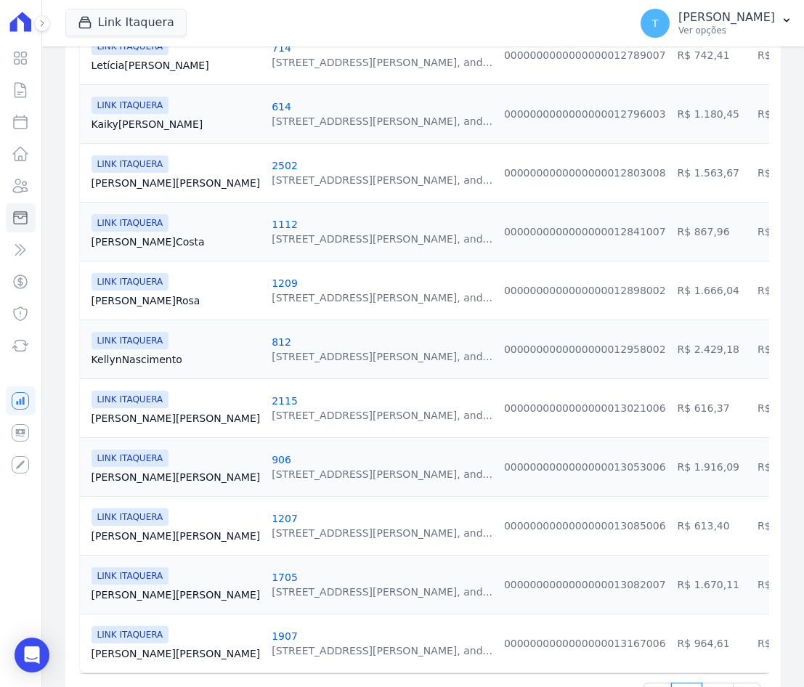
scroll to position [1235, 0]
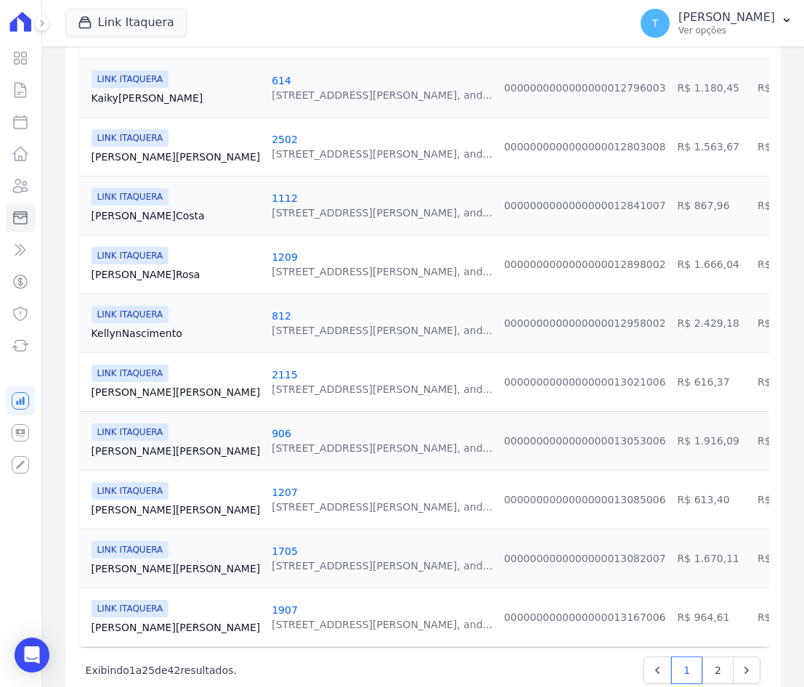
click at [136, 453] on link "[PERSON_NAME][GEOGRAPHIC_DATA]" at bounding box center [176, 451] width 169 height 15
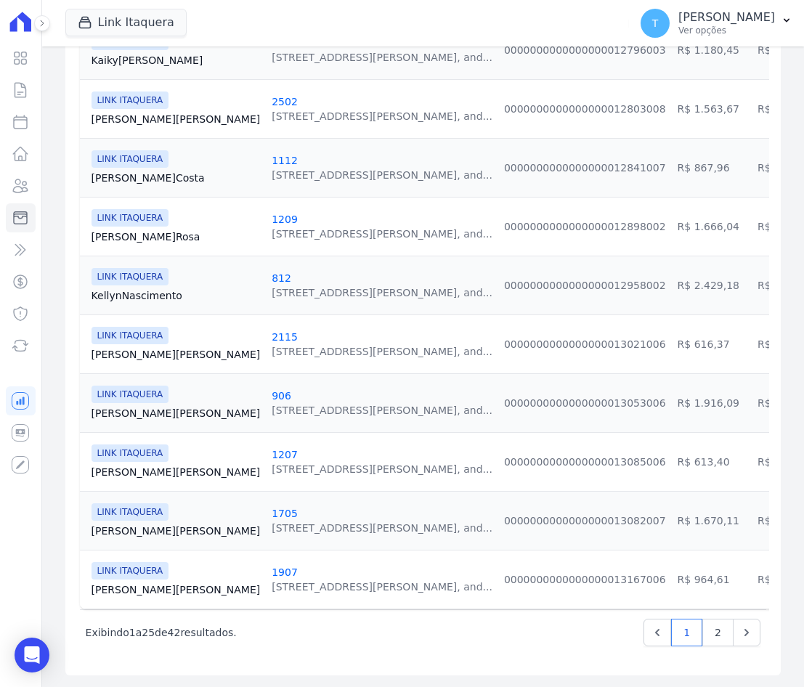
scroll to position [1284, 0]
click at [150, 449] on span "LINK ITAQUERA" at bounding box center [131, 453] width 78 height 17
click at [272, 449] on link "1207" at bounding box center [285, 455] width 26 height 12
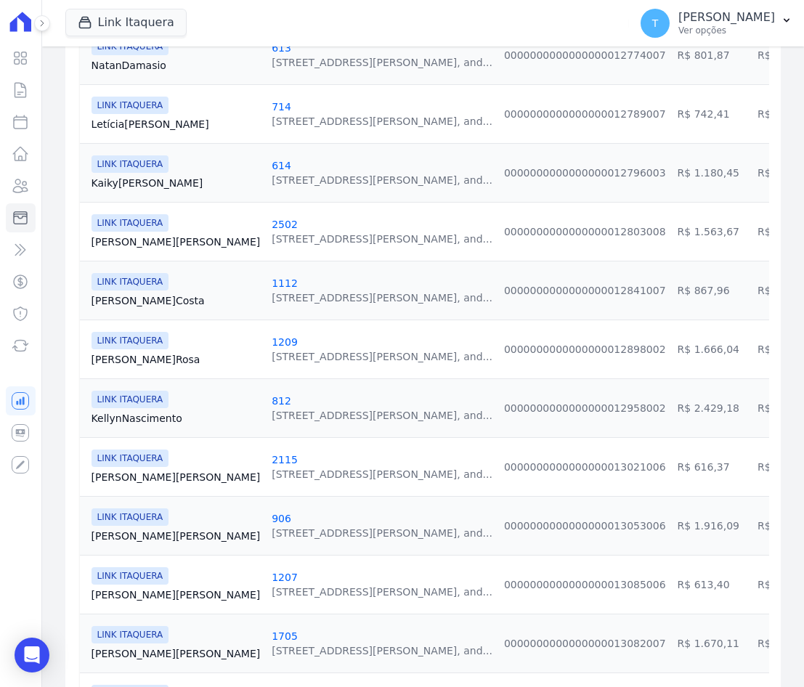
scroll to position [1284, 0]
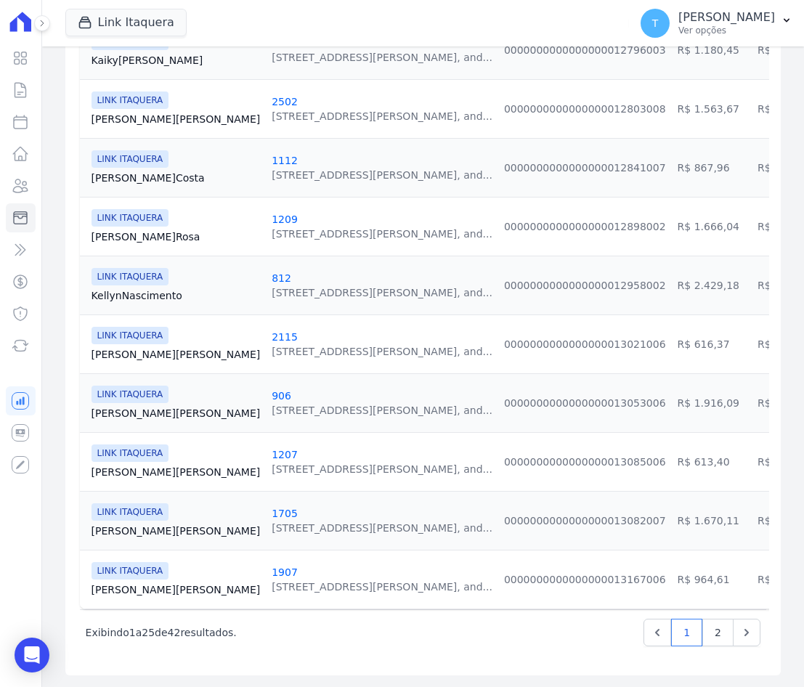
click at [137, 524] on link "[PERSON_NAME]" at bounding box center [176, 531] width 169 height 15
click at [136, 583] on link "[PERSON_NAME]" at bounding box center [176, 590] width 169 height 15
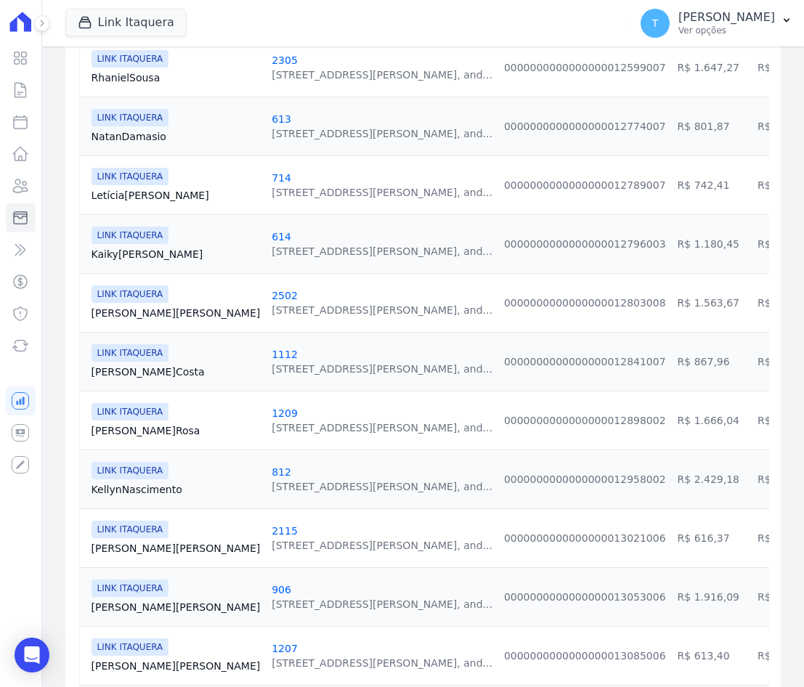
scroll to position [1284, 0]
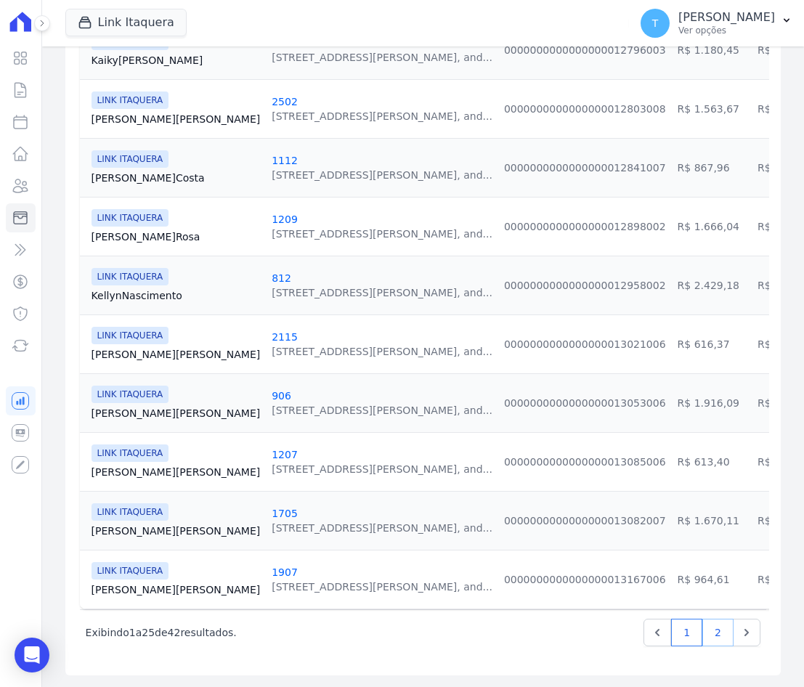
click at [689, 628] on link "2" at bounding box center [718, 633] width 31 height 28
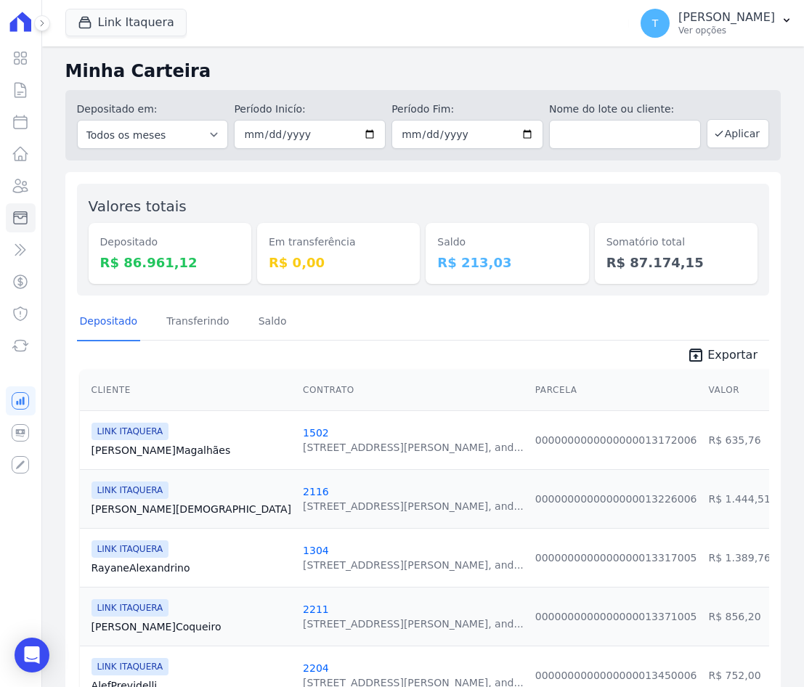
click at [137, 449] on link "[PERSON_NAME][GEOGRAPHIC_DATA]" at bounding box center [192, 450] width 200 height 15
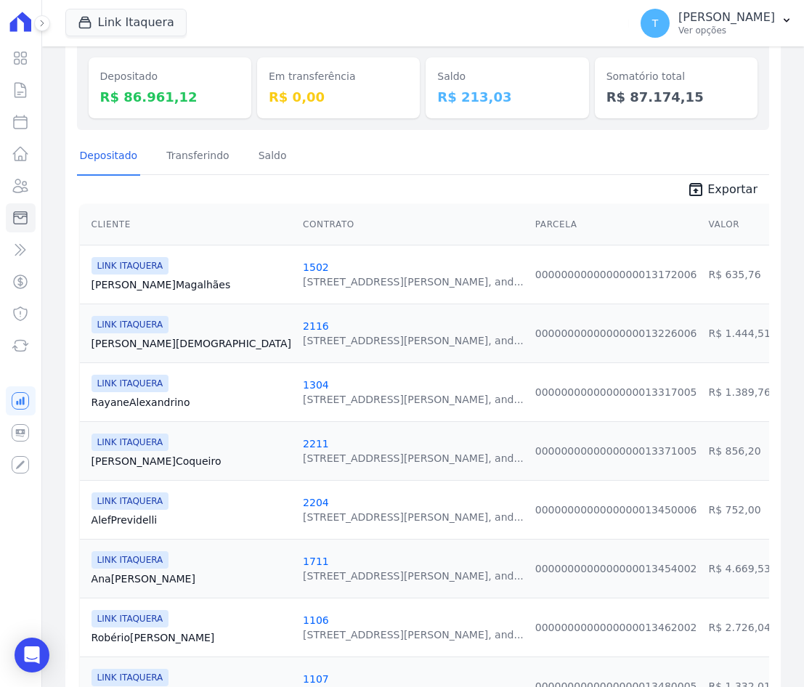
scroll to position [145, 0]
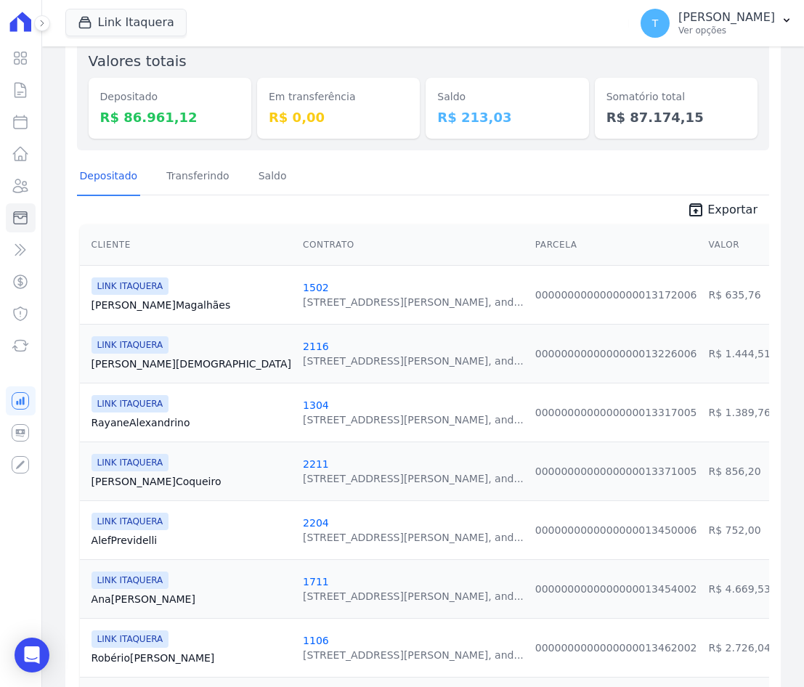
click at [111, 355] on div "LINK ITAQUERA [PERSON_NAME][DEMOGRAPHIC_DATA]" at bounding box center [192, 353] width 200 height 35
click at [111, 362] on link "[PERSON_NAME][DEMOGRAPHIC_DATA]" at bounding box center [192, 364] width 200 height 15
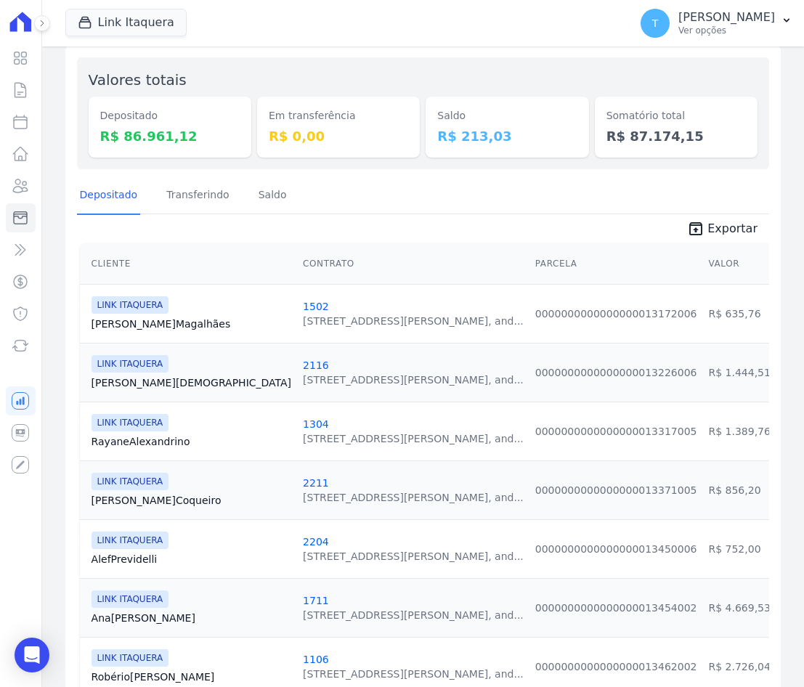
scroll to position [145, 0]
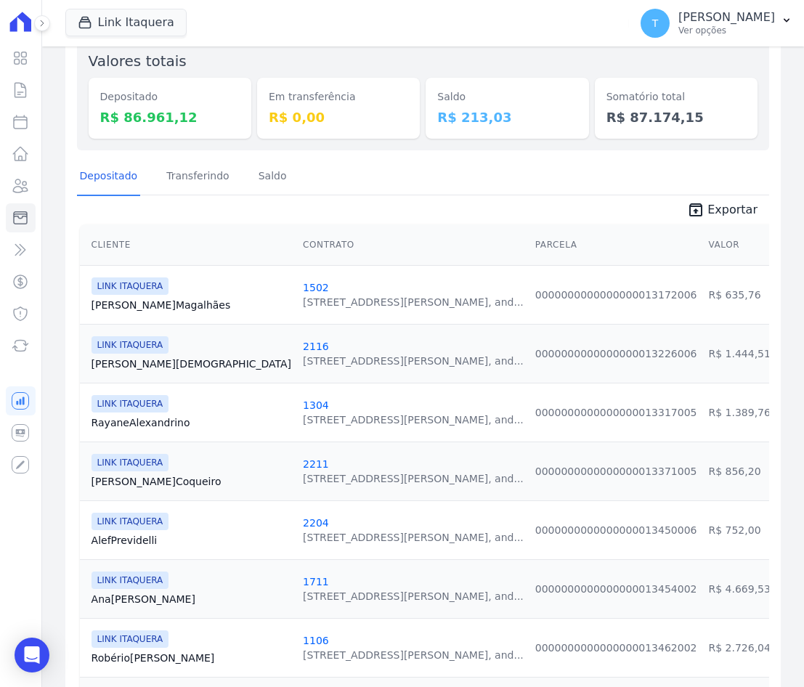
click at [128, 417] on link "[PERSON_NAME][GEOGRAPHIC_DATA]" at bounding box center [192, 423] width 200 height 15
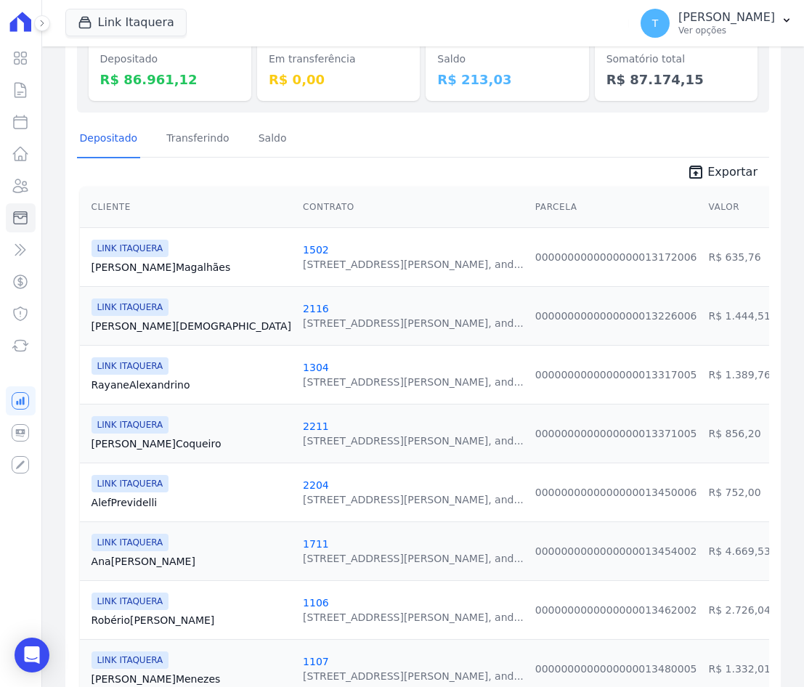
scroll to position [218, 0]
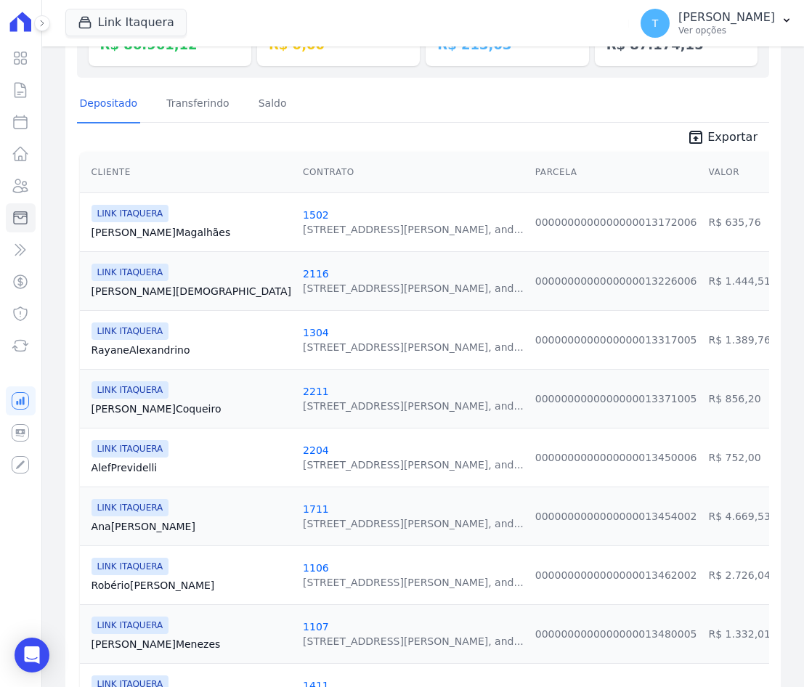
click at [118, 408] on link "[PERSON_NAME] [GEOGRAPHIC_DATA]" at bounding box center [192, 409] width 200 height 15
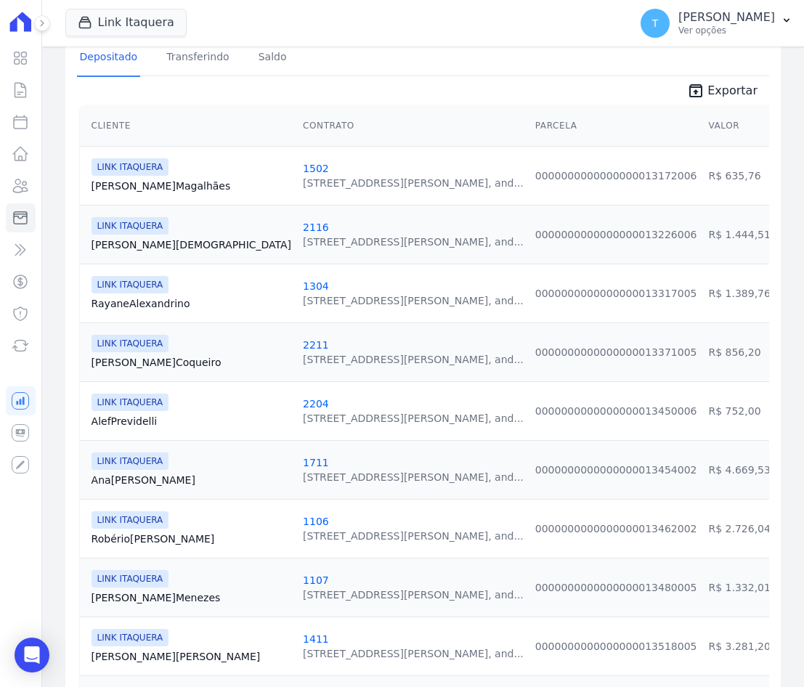
scroll to position [291, 0]
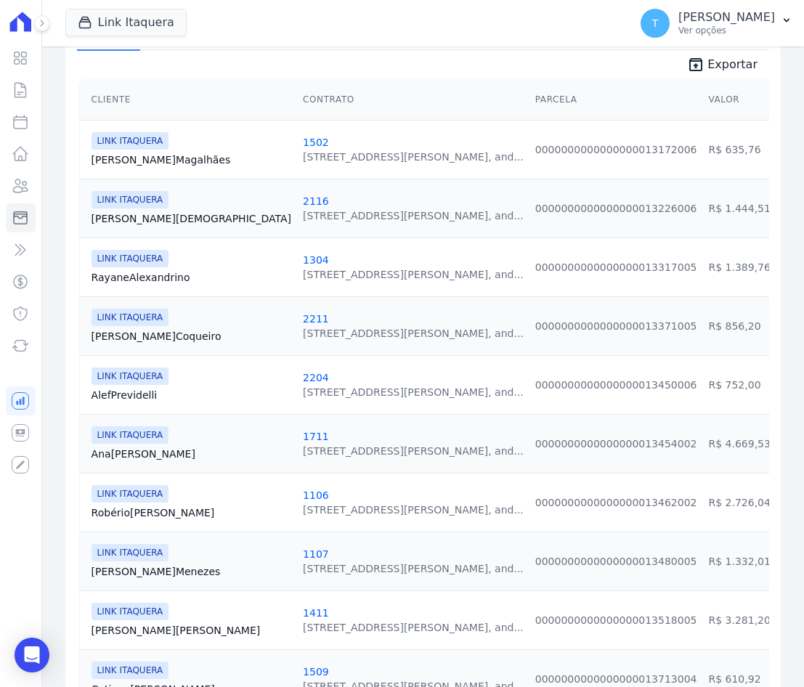
click at [122, 395] on link "Alef Previdelli" at bounding box center [192, 395] width 200 height 15
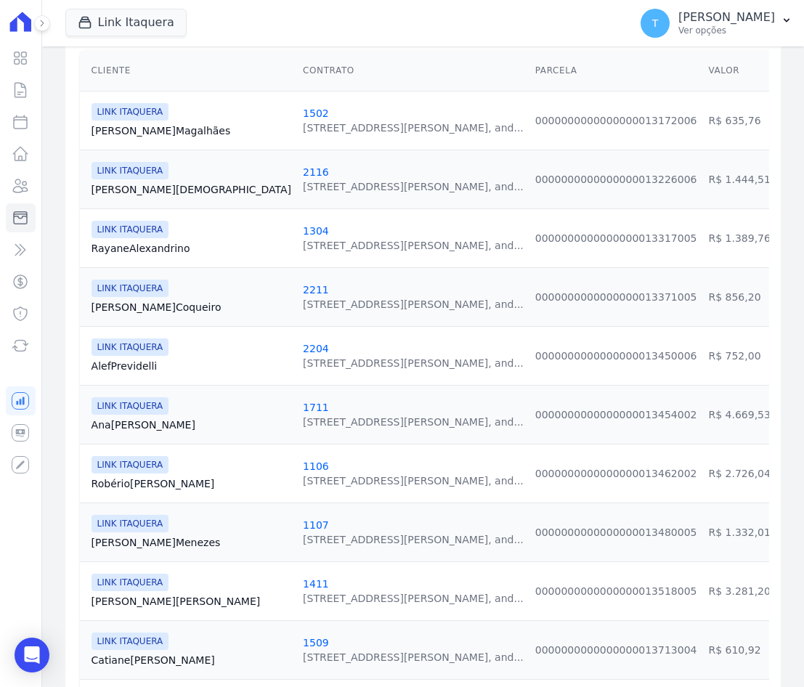
scroll to position [363, 0]
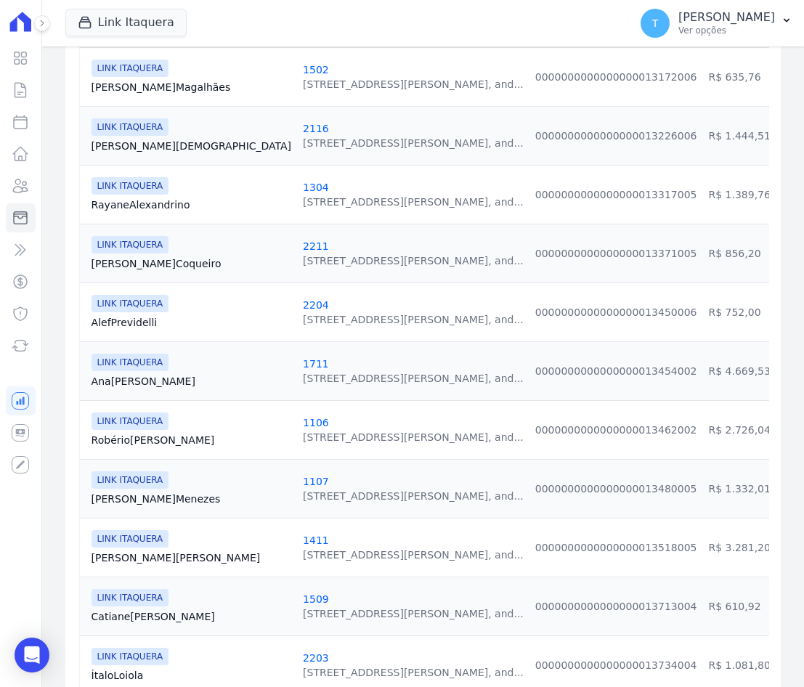
click at [120, 375] on link "[PERSON_NAME]" at bounding box center [192, 381] width 200 height 15
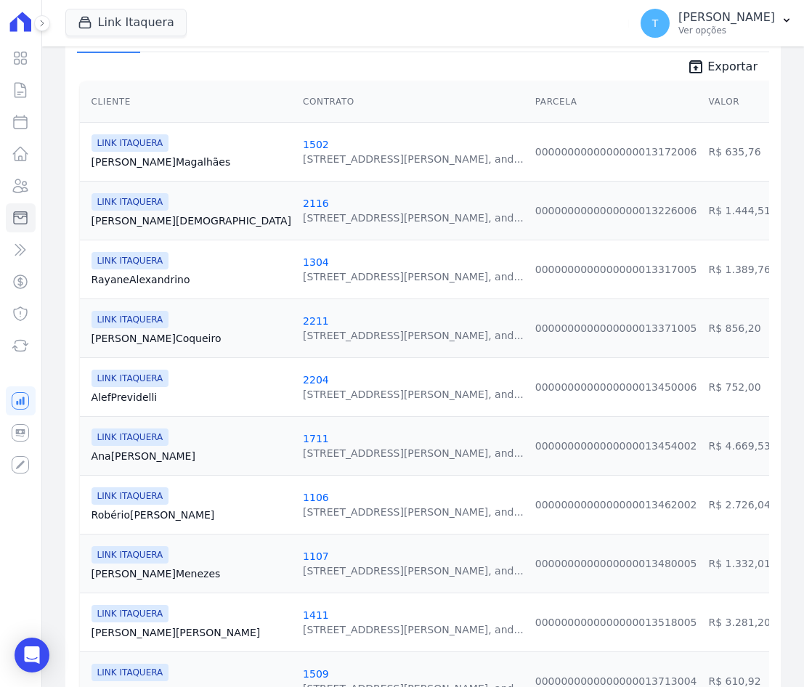
scroll to position [291, 0]
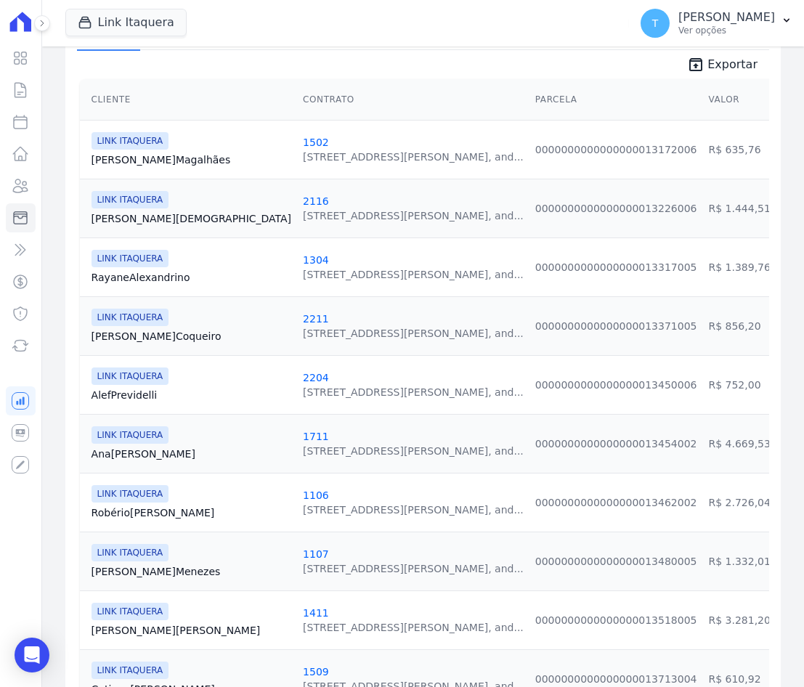
click at [148, 511] on link "[PERSON_NAME]" at bounding box center [192, 513] width 200 height 15
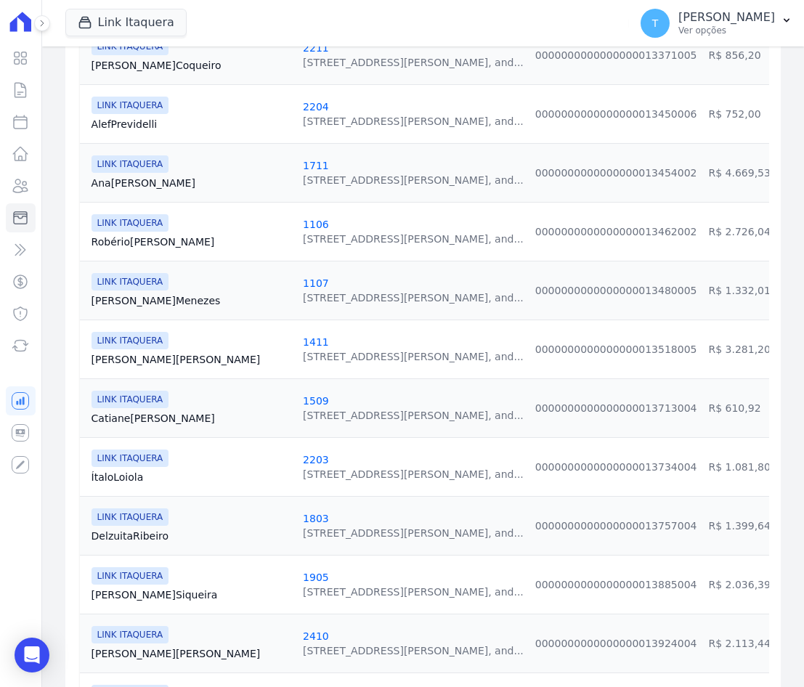
scroll to position [581, 0]
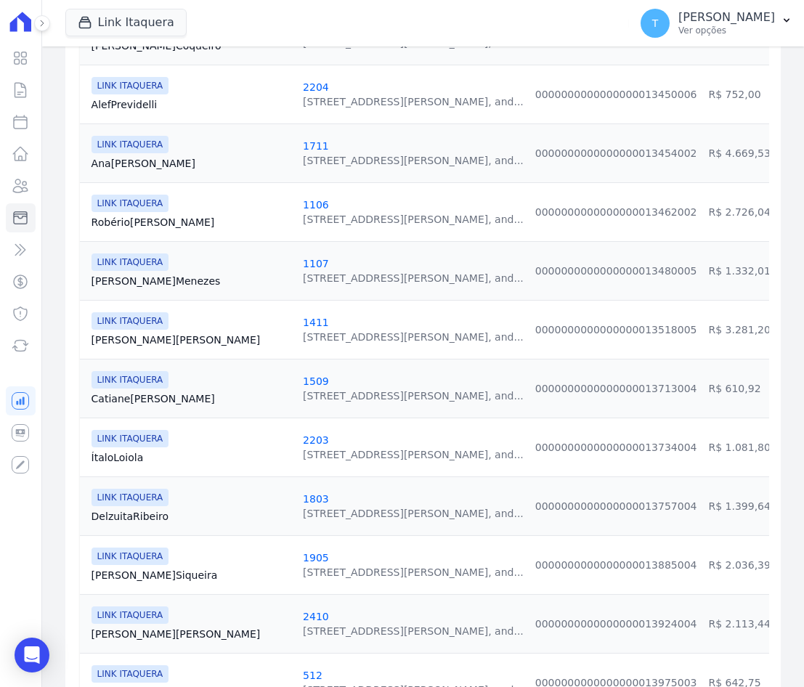
click at [129, 275] on link "[PERSON_NAME]" at bounding box center [192, 281] width 200 height 15
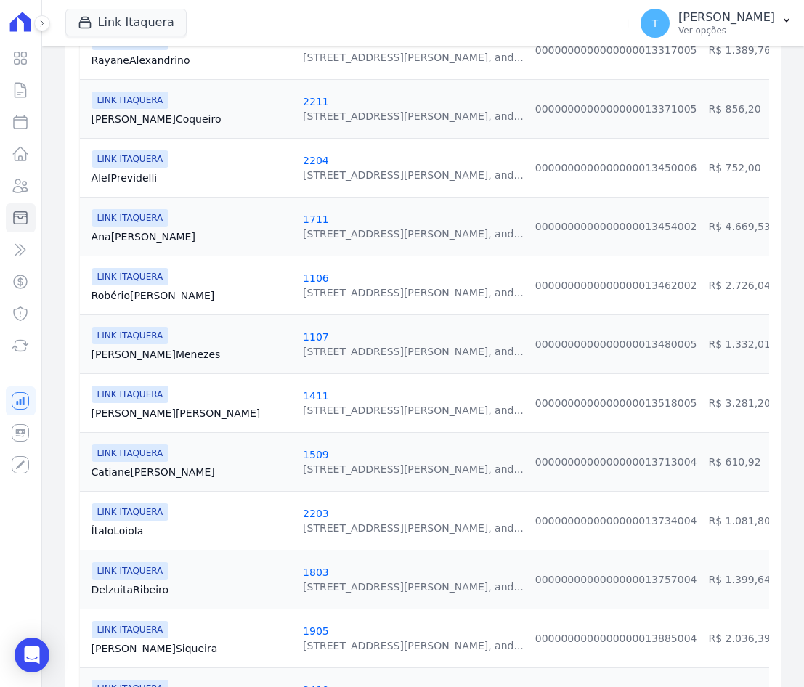
scroll to position [509, 0]
click at [151, 415] on link "[PERSON_NAME]" at bounding box center [192, 412] width 200 height 15
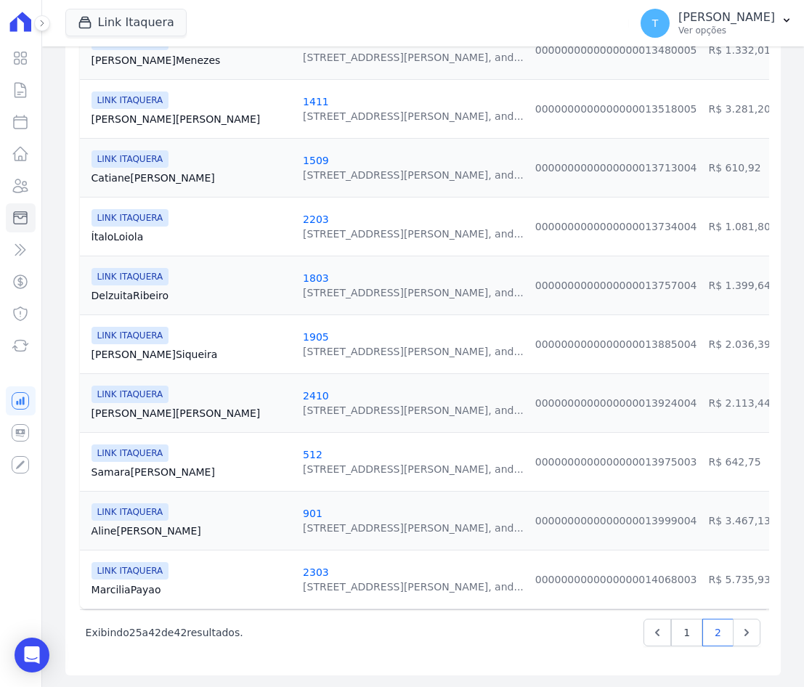
scroll to position [813, 0]
click at [118, 157] on div "LINK ITAQUERA [GEOGRAPHIC_DATA] Barros" at bounding box center [192, 167] width 200 height 35
click at [118, 171] on link "Catiane Barros" at bounding box center [192, 178] width 200 height 15
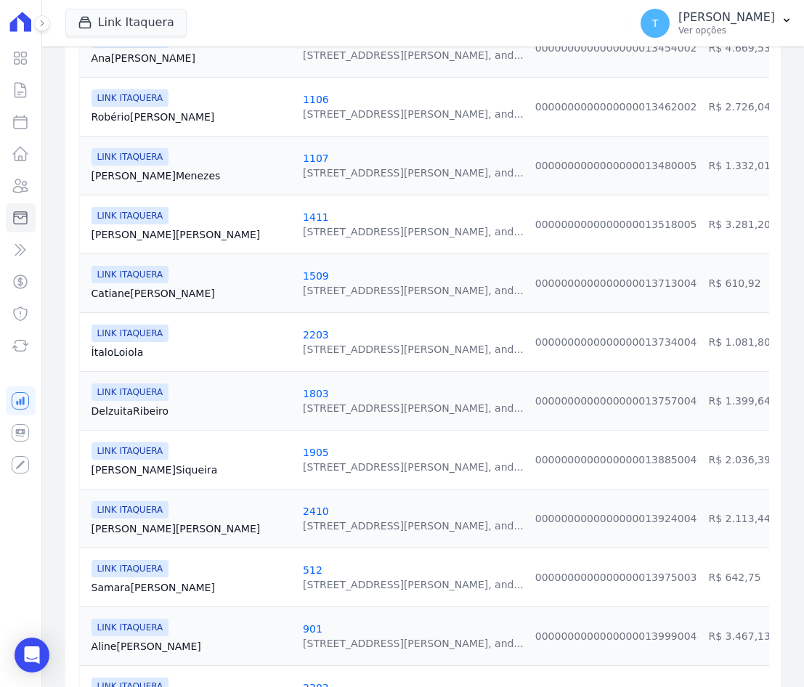
scroll to position [726, 0]
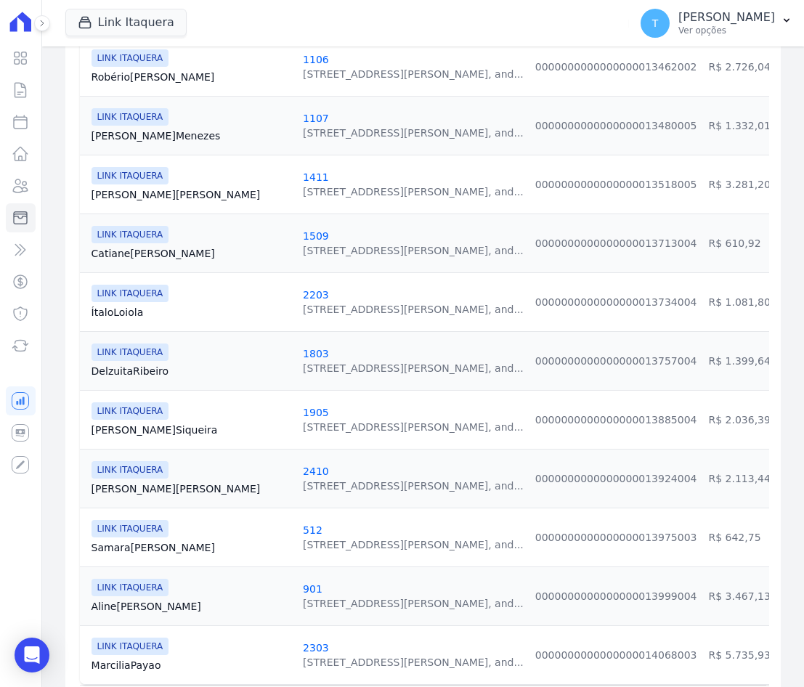
click at [134, 312] on link "[PERSON_NAME][GEOGRAPHIC_DATA]" at bounding box center [192, 312] width 200 height 15
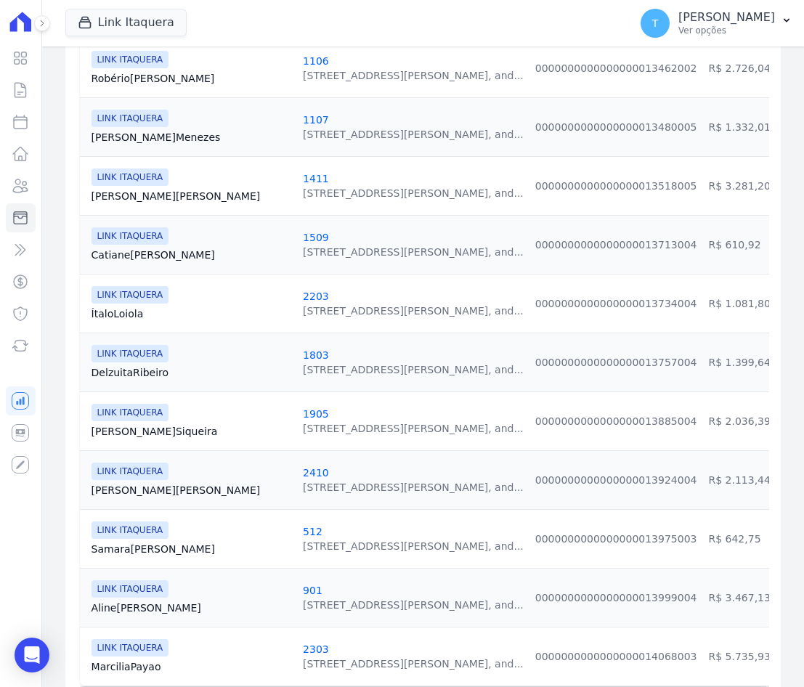
scroll to position [726, 0]
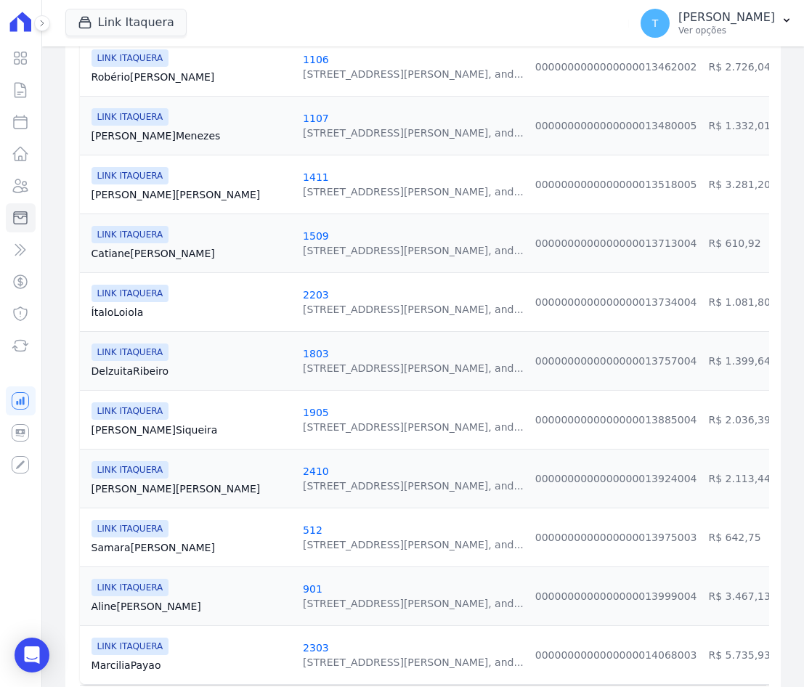
click at [126, 373] on link "Delzuita Ribeiro" at bounding box center [192, 371] width 200 height 15
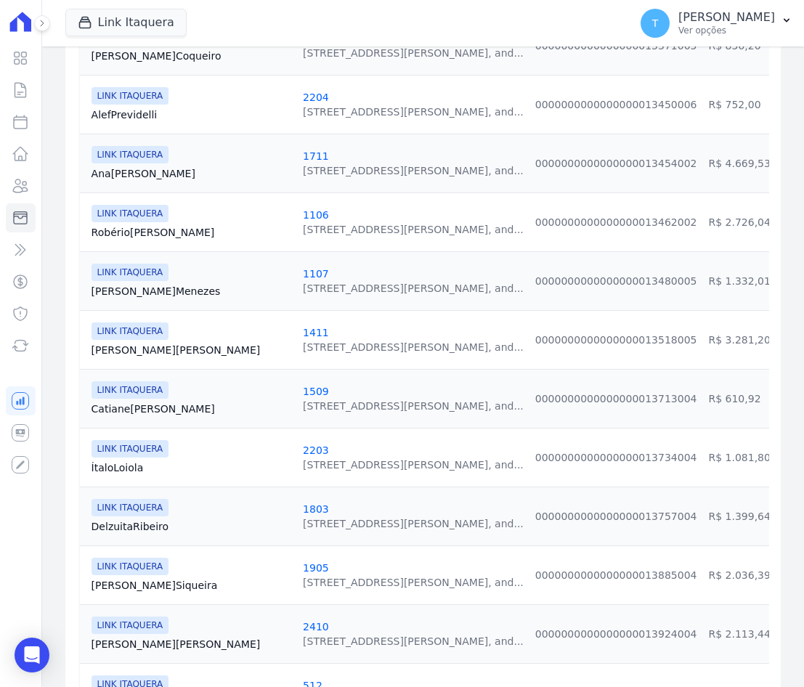
scroll to position [813, 0]
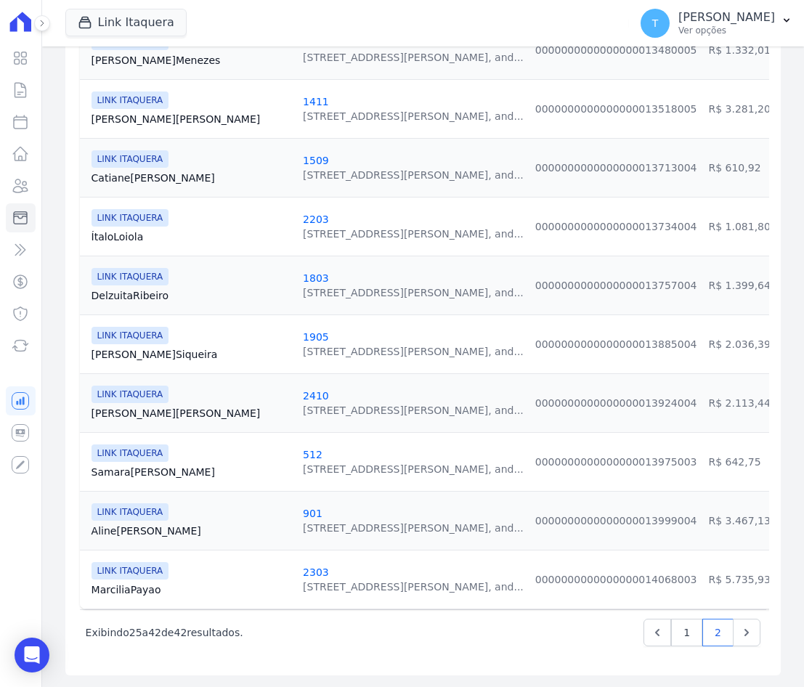
click at [129, 347] on link "[PERSON_NAME][GEOGRAPHIC_DATA]" at bounding box center [192, 354] width 200 height 15
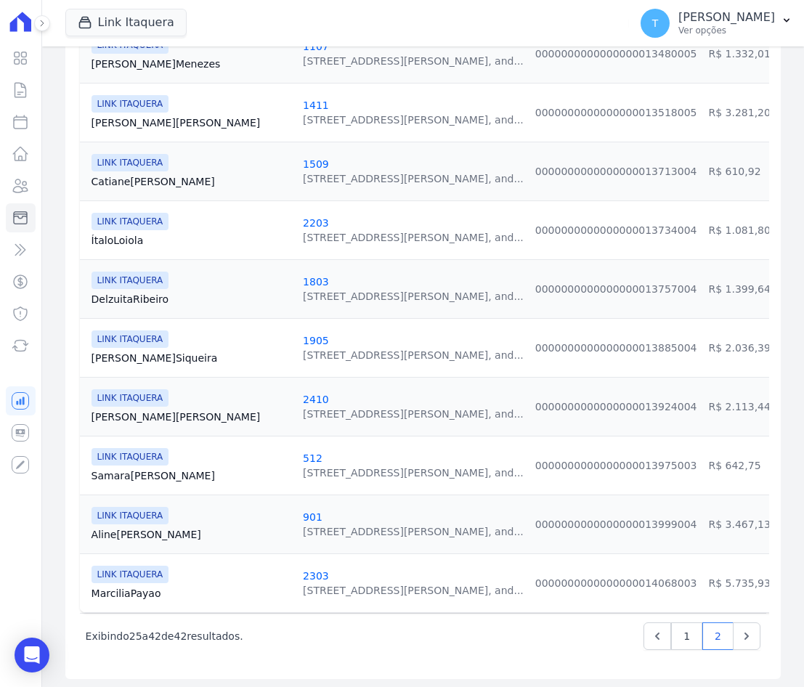
scroll to position [799, 0]
click at [124, 402] on span "LINK ITAQUERA" at bounding box center [131, 397] width 78 height 17
click at [124, 415] on link "[PERSON_NAME]" at bounding box center [192, 416] width 200 height 15
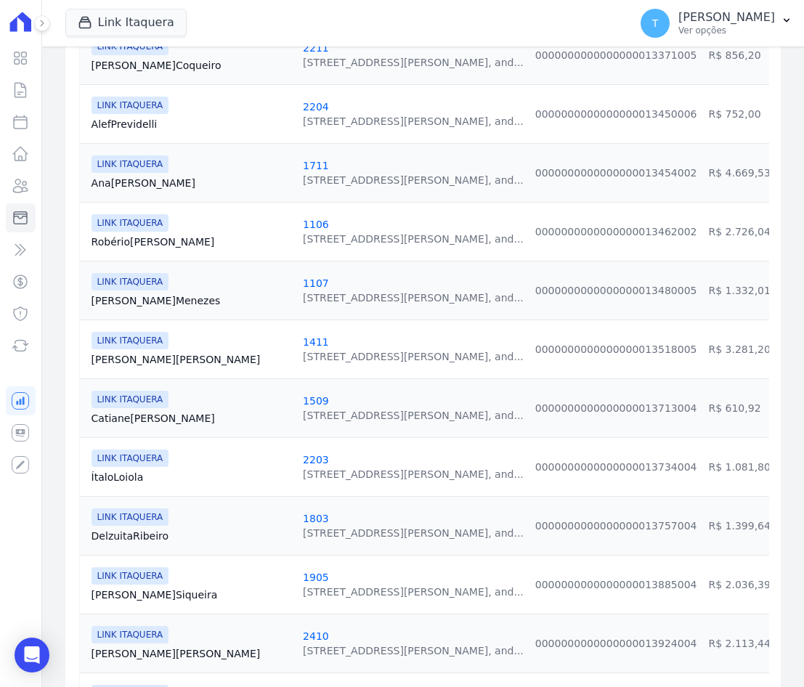
scroll to position [799, 0]
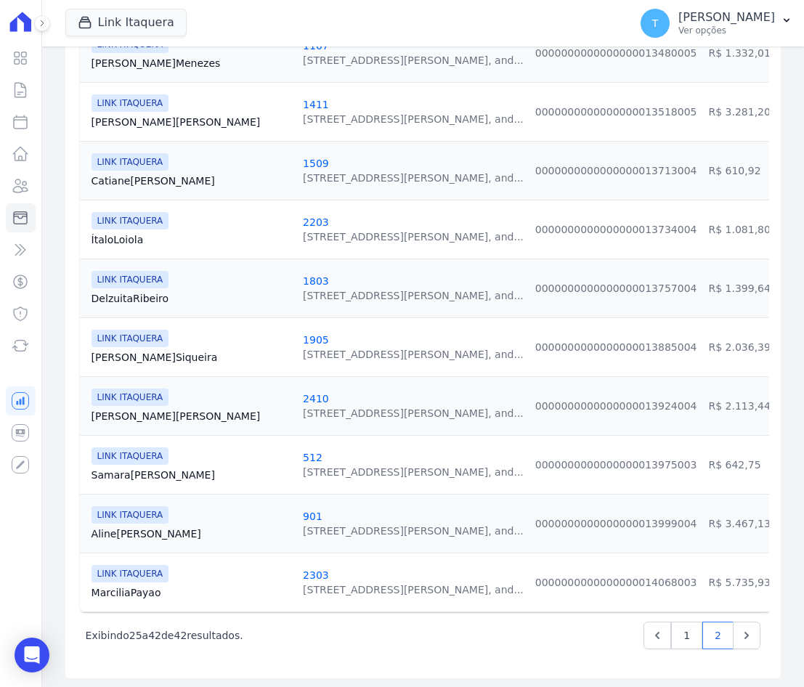
click at [135, 481] on link "[PERSON_NAME]" at bounding box center [192, 475] width 200 height 15
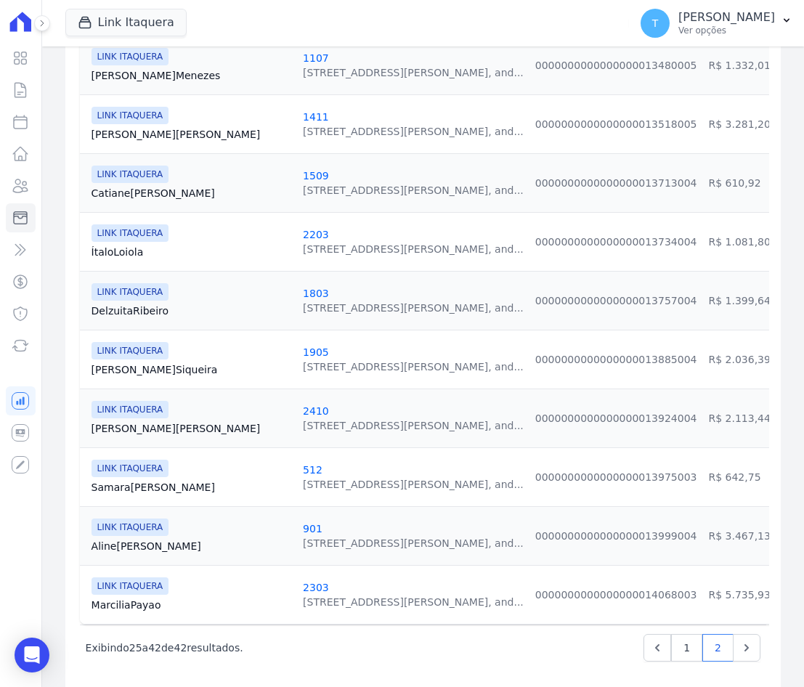
scroll to position [813, 0]
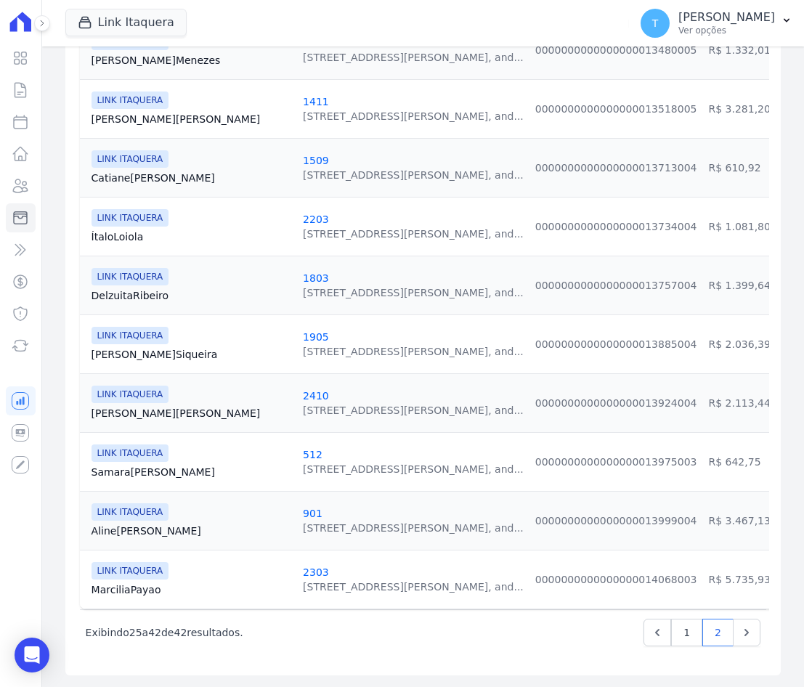
click at [142, 524] on link "[PERSON_NAME]" at bounding box center [192, 531] width 200 height 15
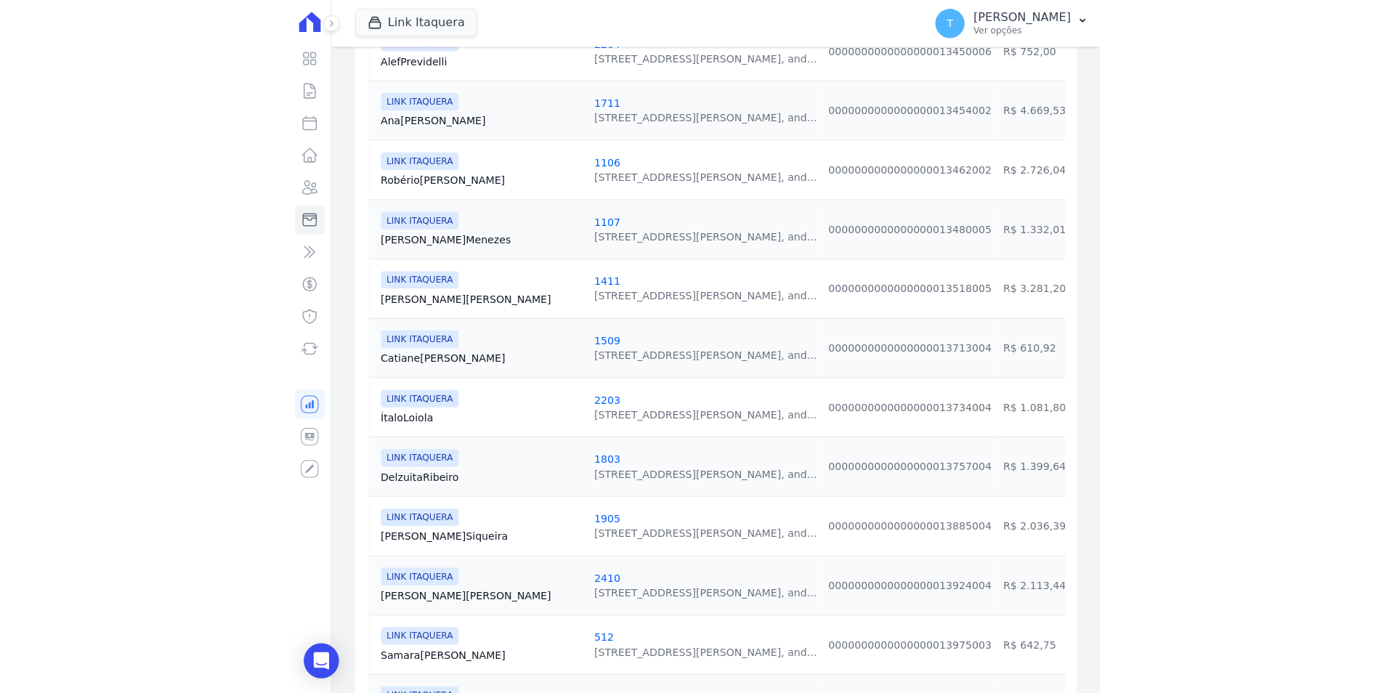
scroll to position [813, 0]
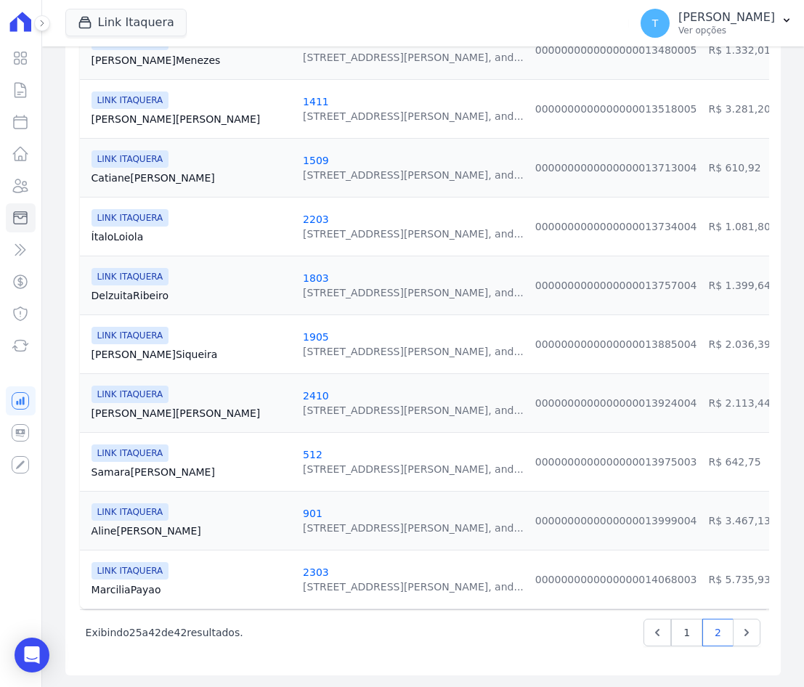
click at [129, 583] on link "[PERSON_NAME][GEOGRAPHIC_DATA]" at bounding box center [192, 590] width 200 height 15
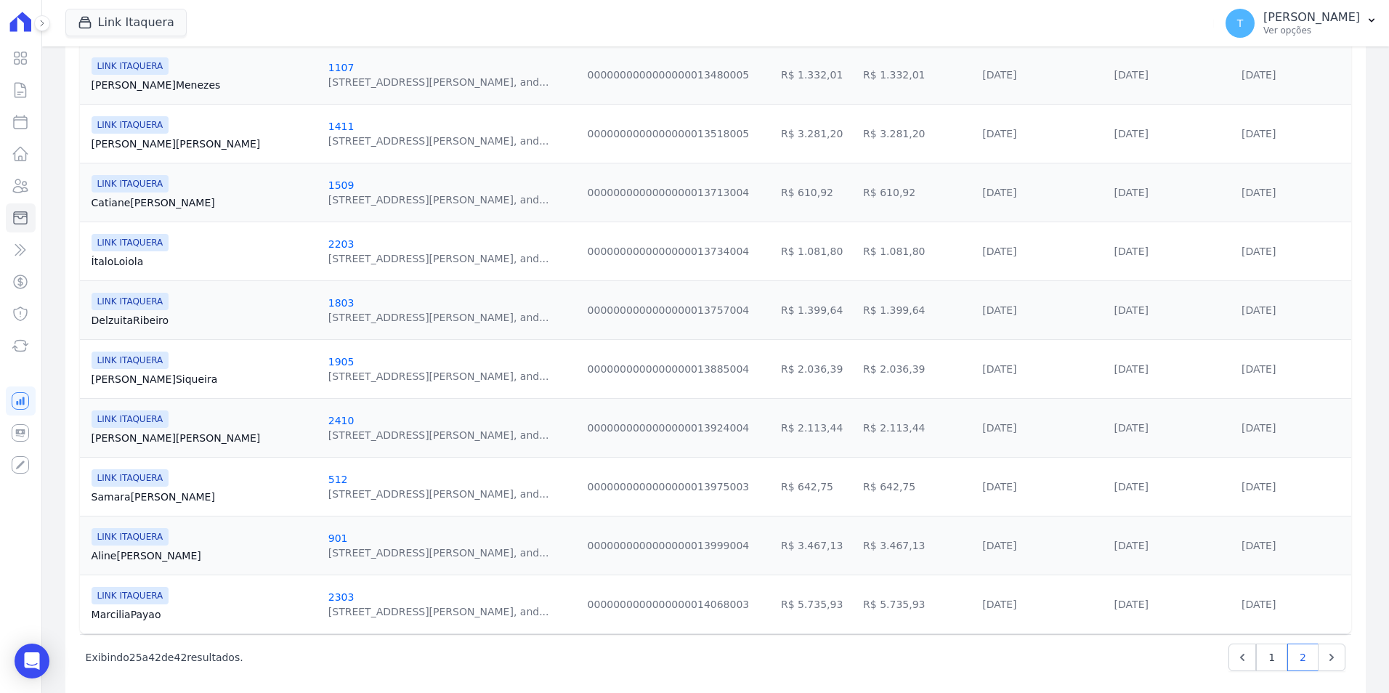
scroll to position [785, 0]
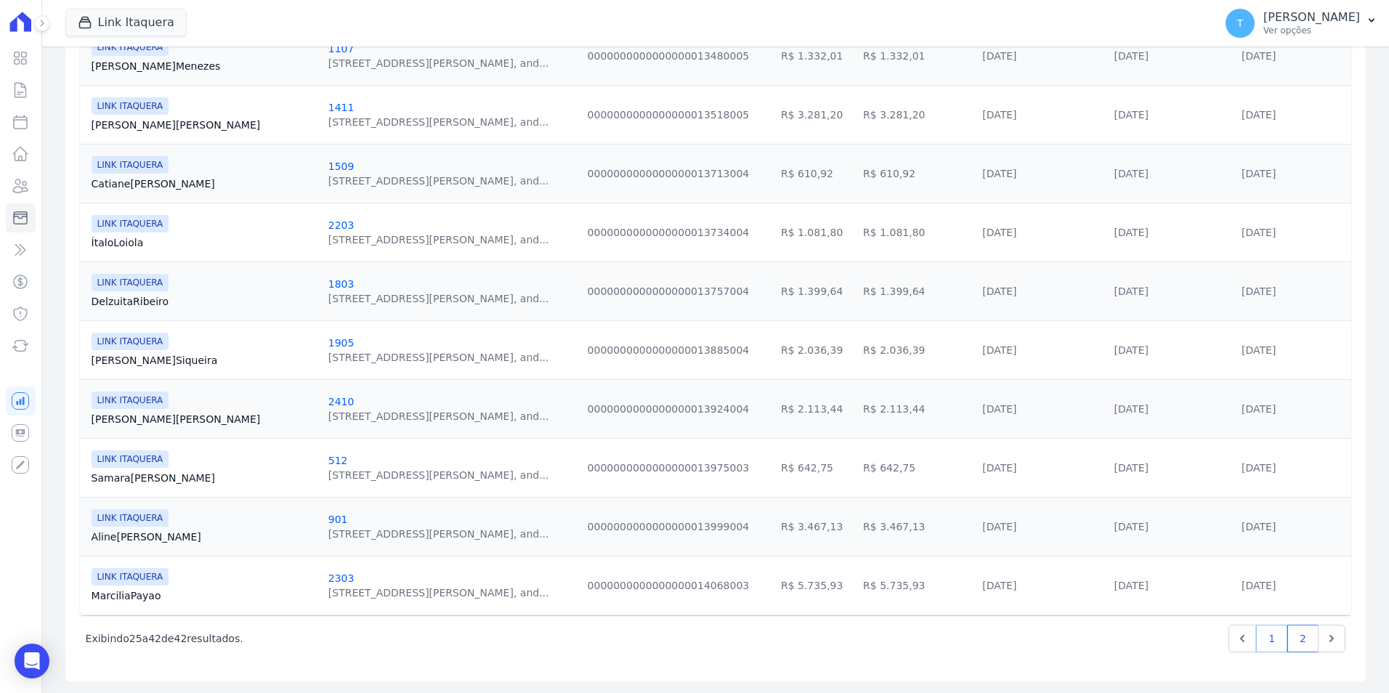
click at [689, 639] on link "1" at bounding box center [1271, 639] width 31 height 28
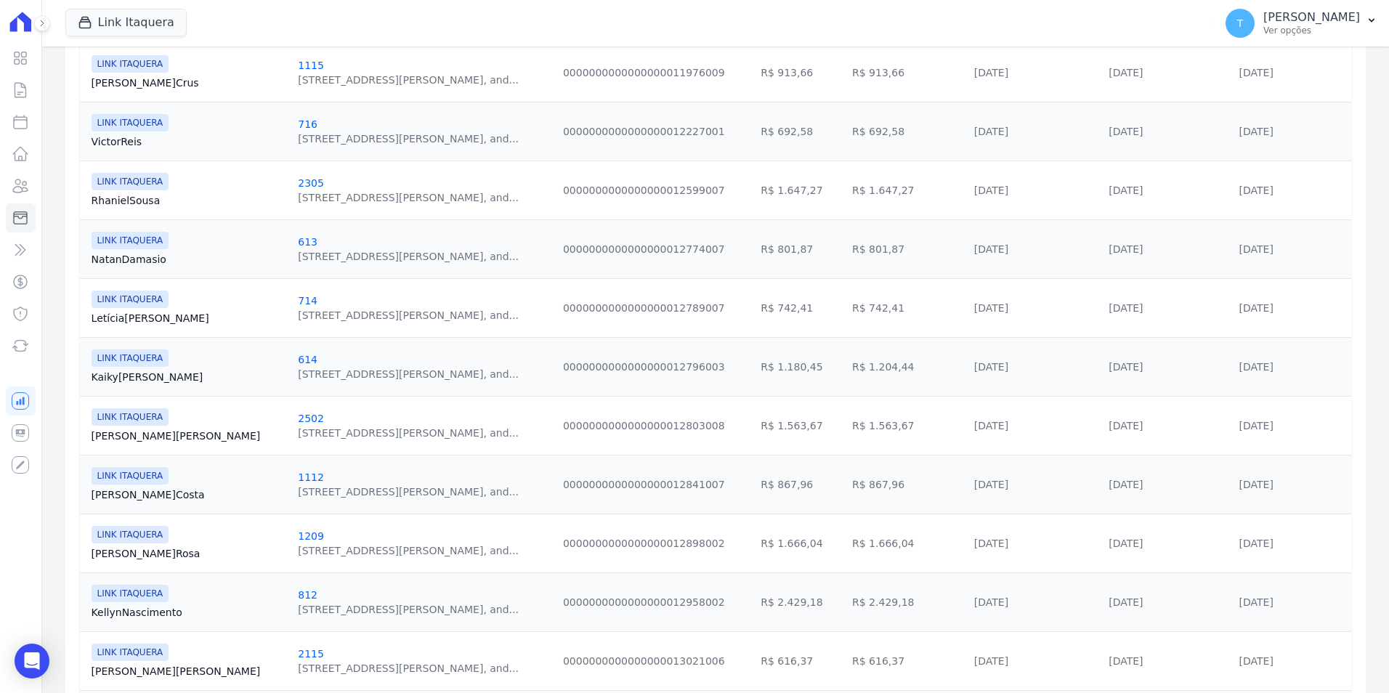
scroll to position [1255, 0]
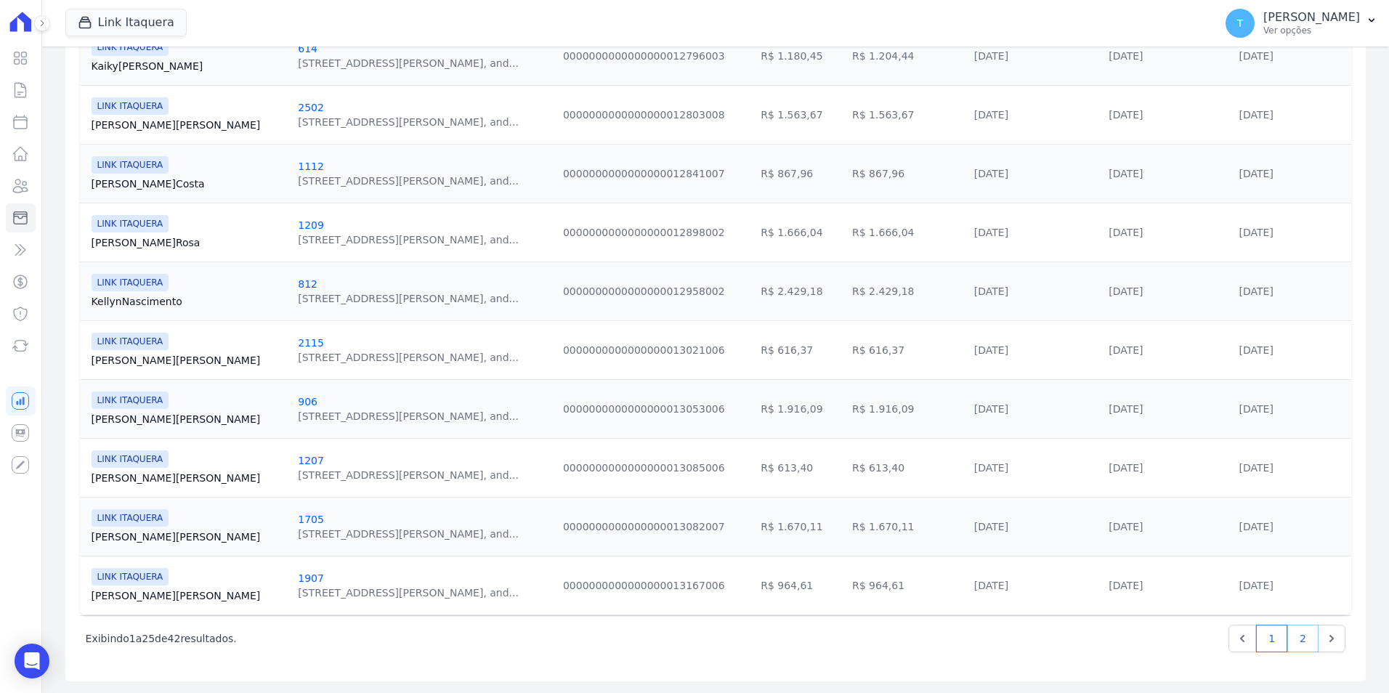
click at [689, 639] on link "2" at bounding box center [1302, 639] width 31 height 28
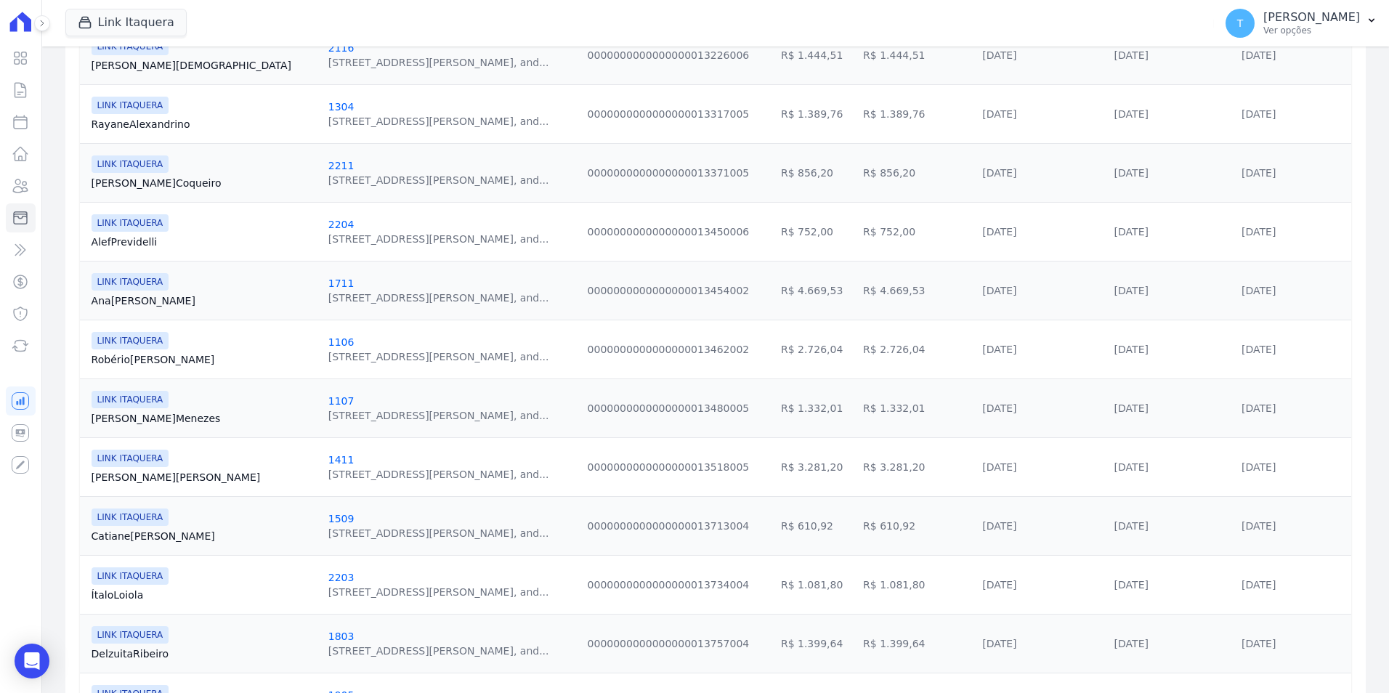
scroll to position [436, 0]
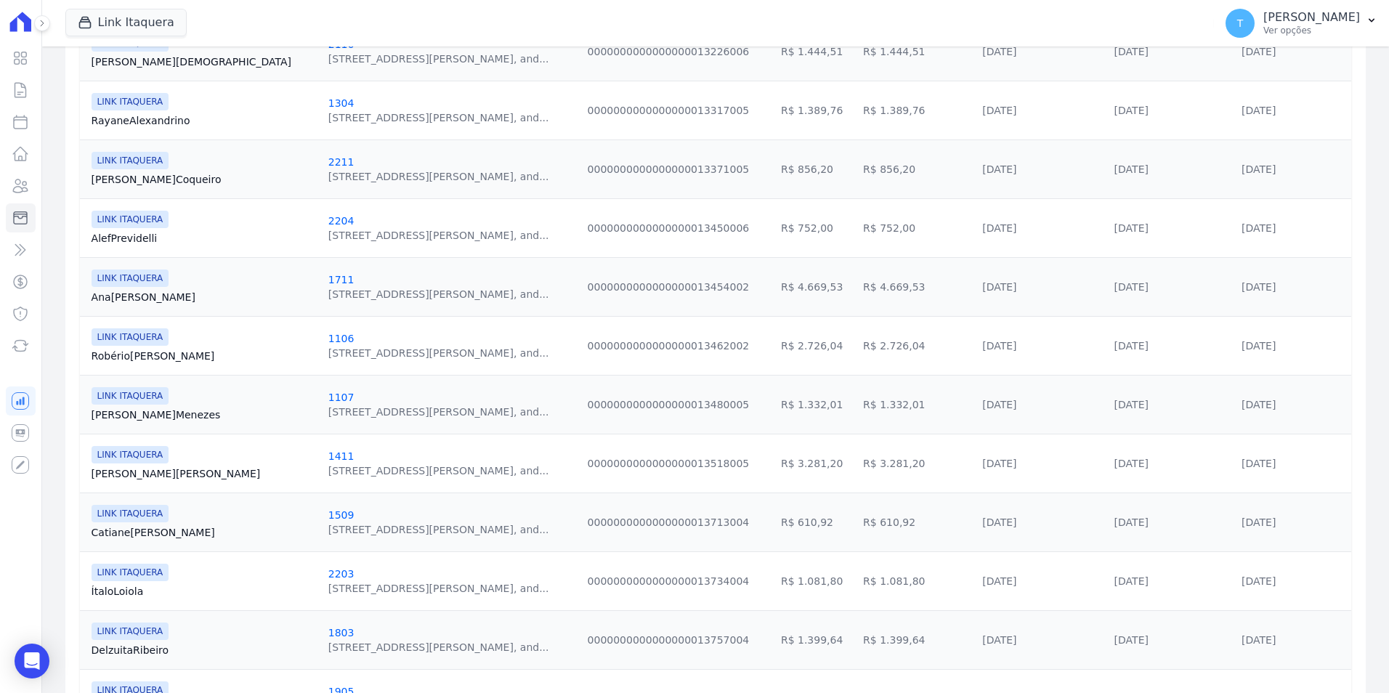
click at [117, 415] on link "[PERSON_NAME]" at bounding box center [204, 415] width 225 height 15
